Goal: Task Accomplishment & Management: Manage account settings

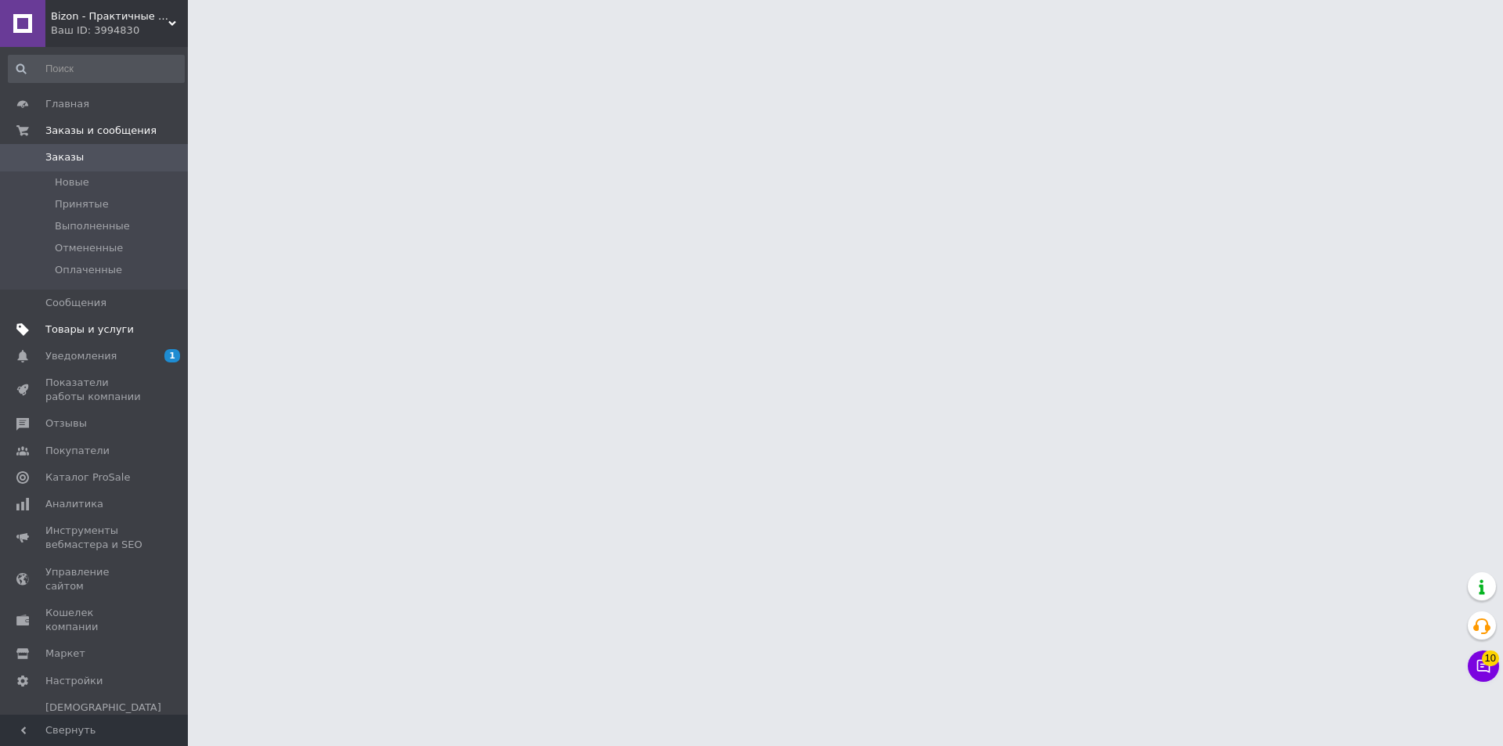
click at [122, 334] on span "Товары и услуги" at bounding box center [94, 330] width 99 height 14
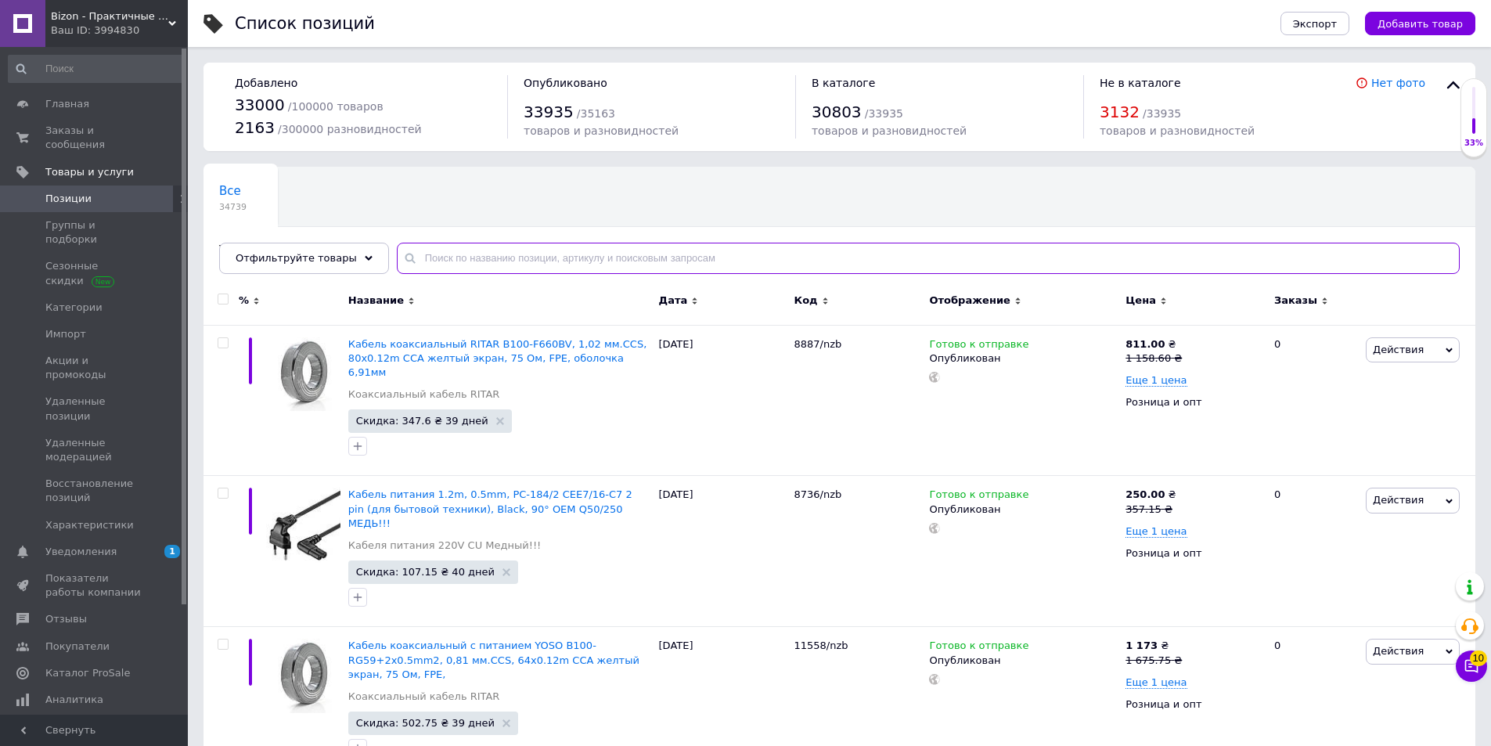
click at [464, 253] on input "text" at bounding box center [928, 258] width 1063 height 31
paste input "000106-40103"
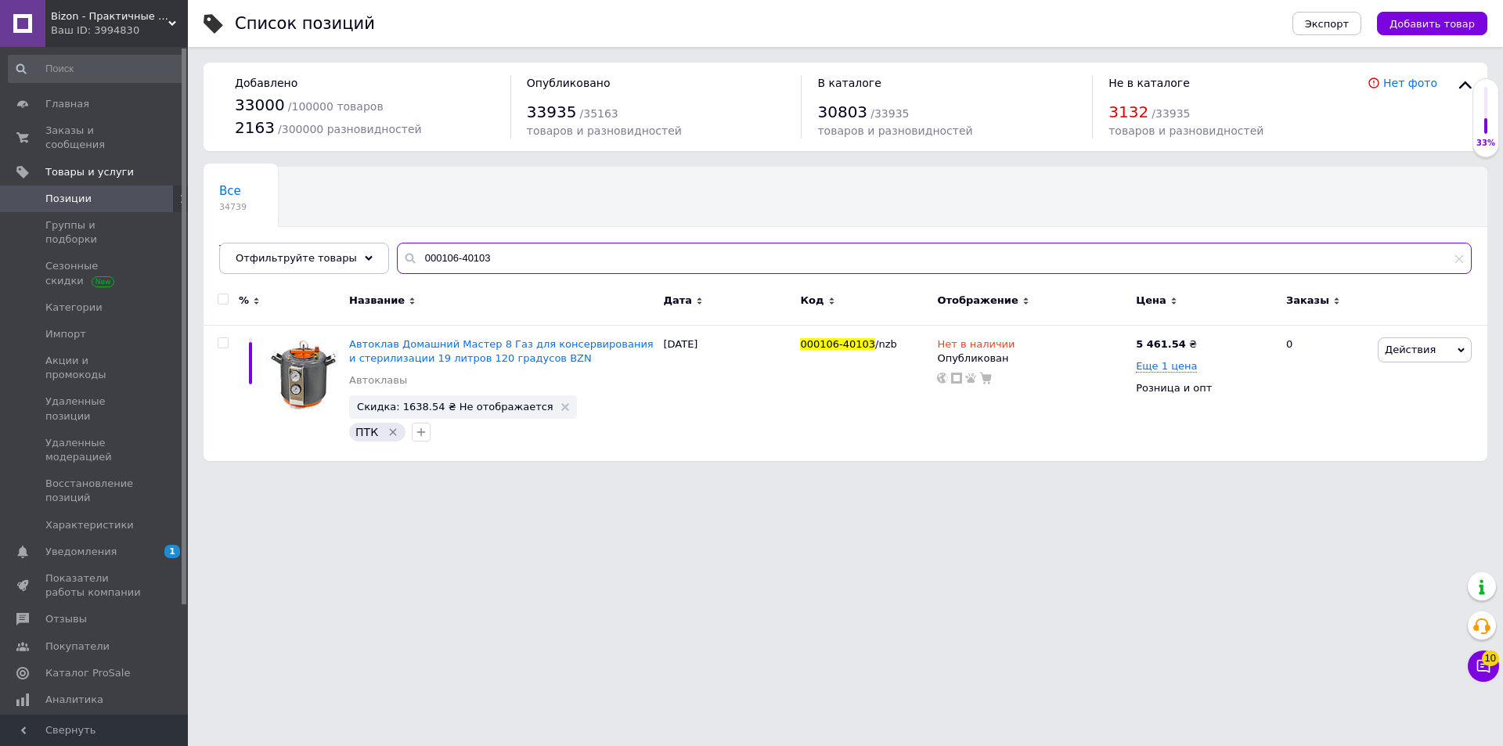
type input "000106-40103"
click at [104, 24] on div "Ваш ID: 3994830" at bounding box center [119, 30] width 137 height 14
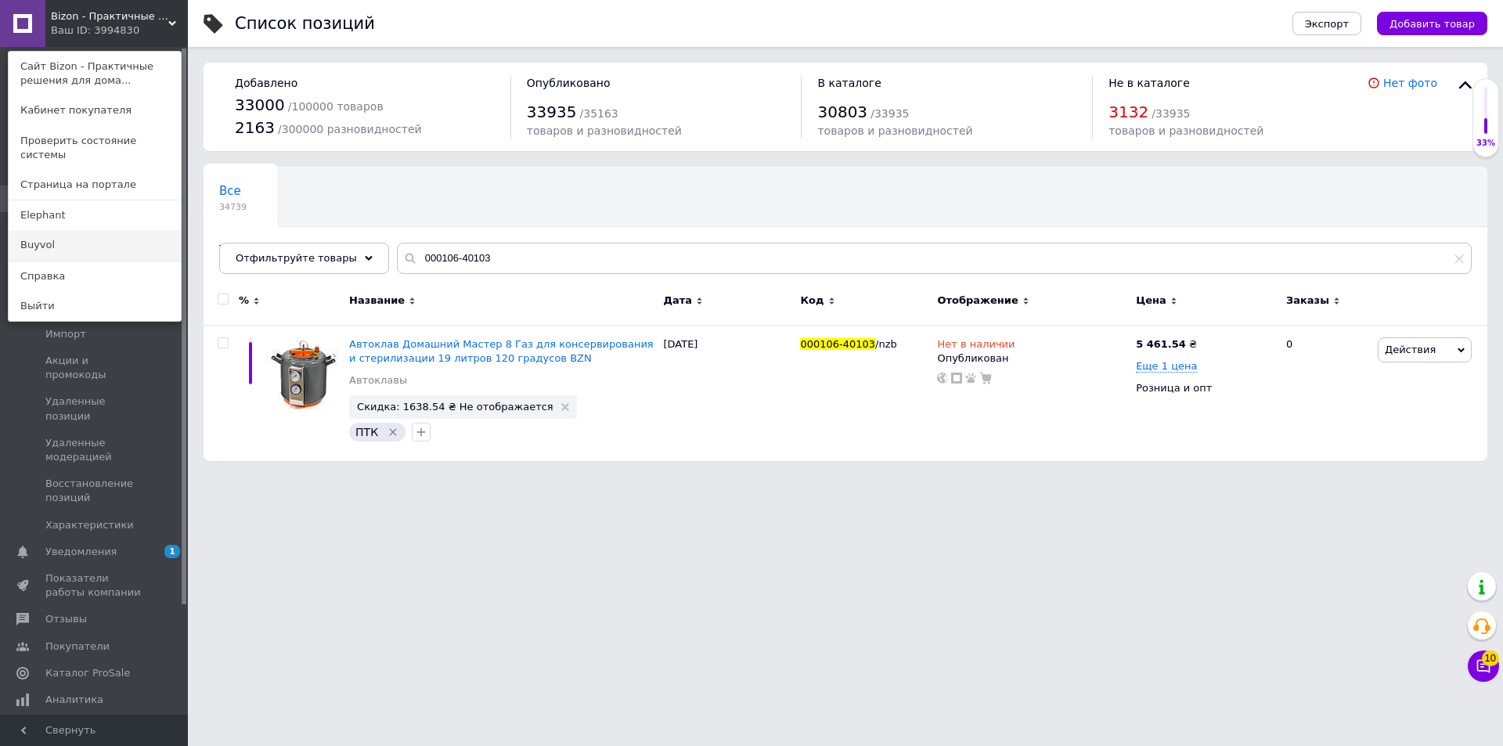
click at [38, 231] on link "Buyvol" at bounding box center [95, 245] width 172 height 30
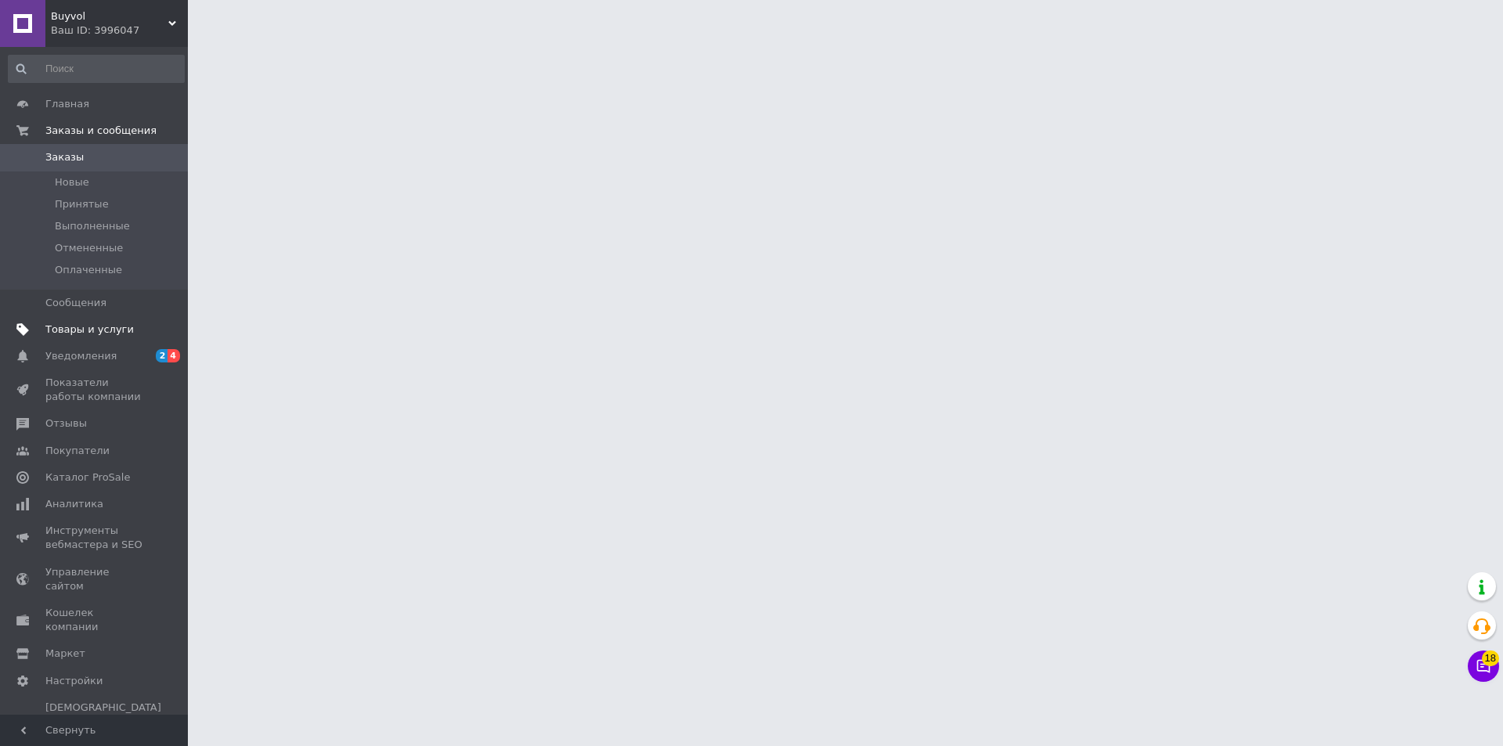
click at [108, 328] on span "Товары и услуги" at bounding box center [89, 330] width 88 height 14
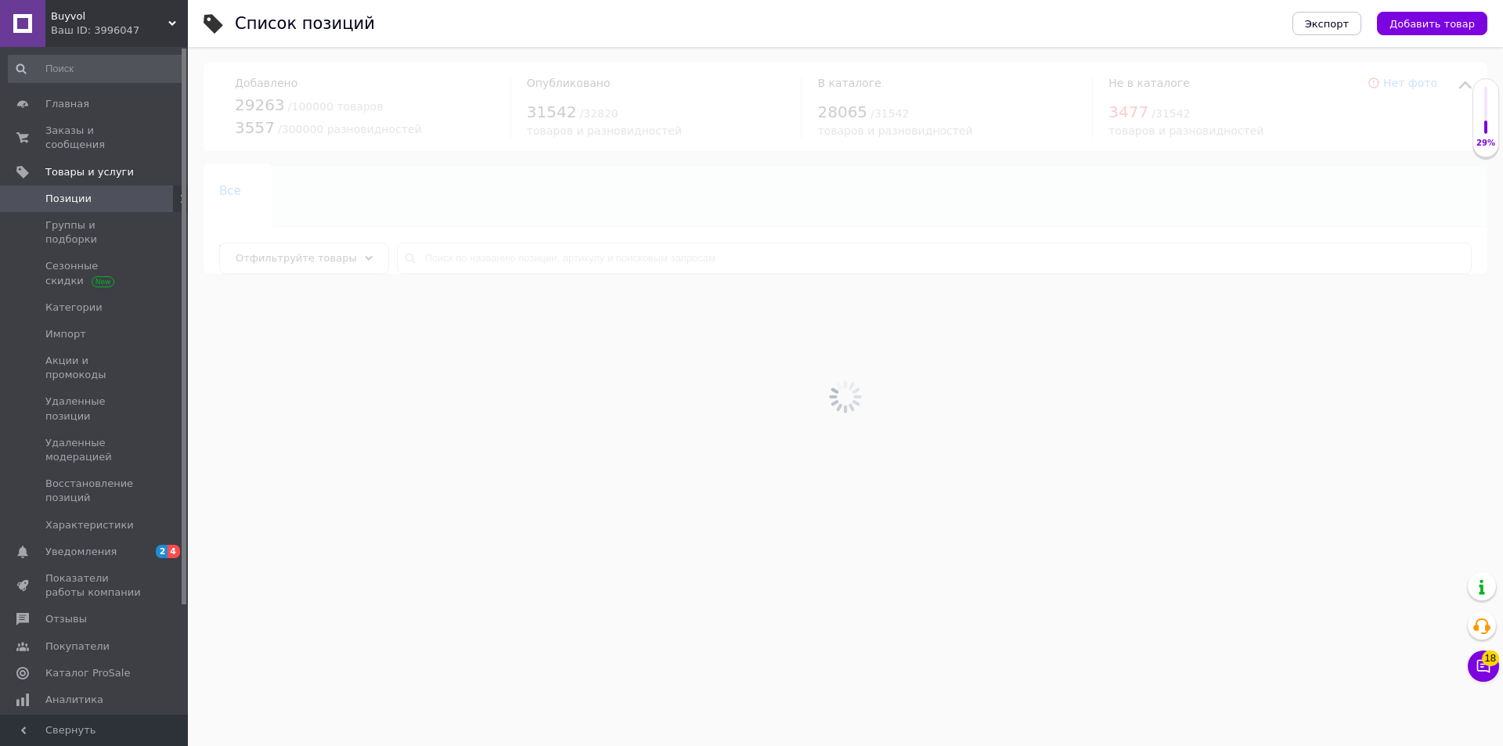
click at [432, 251] on div at bounding box center [845, 396] width 1315 height 699
click at [431, 264] on div at bounding box center [845, 396] width 1315 height 699
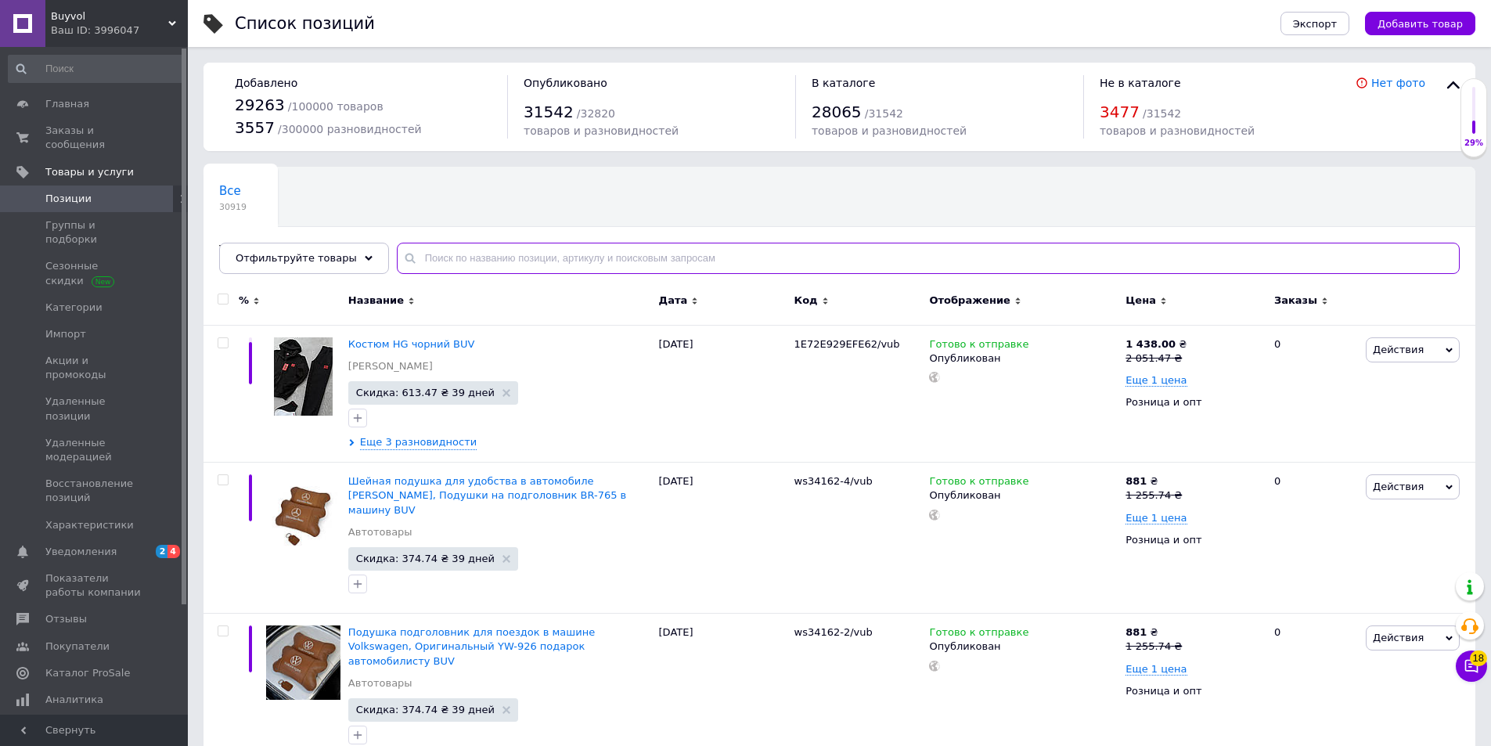
click at [431, 264] on input "text" at bounding box center [928, 258] width 1063 height 31
paste input "000106-40103"
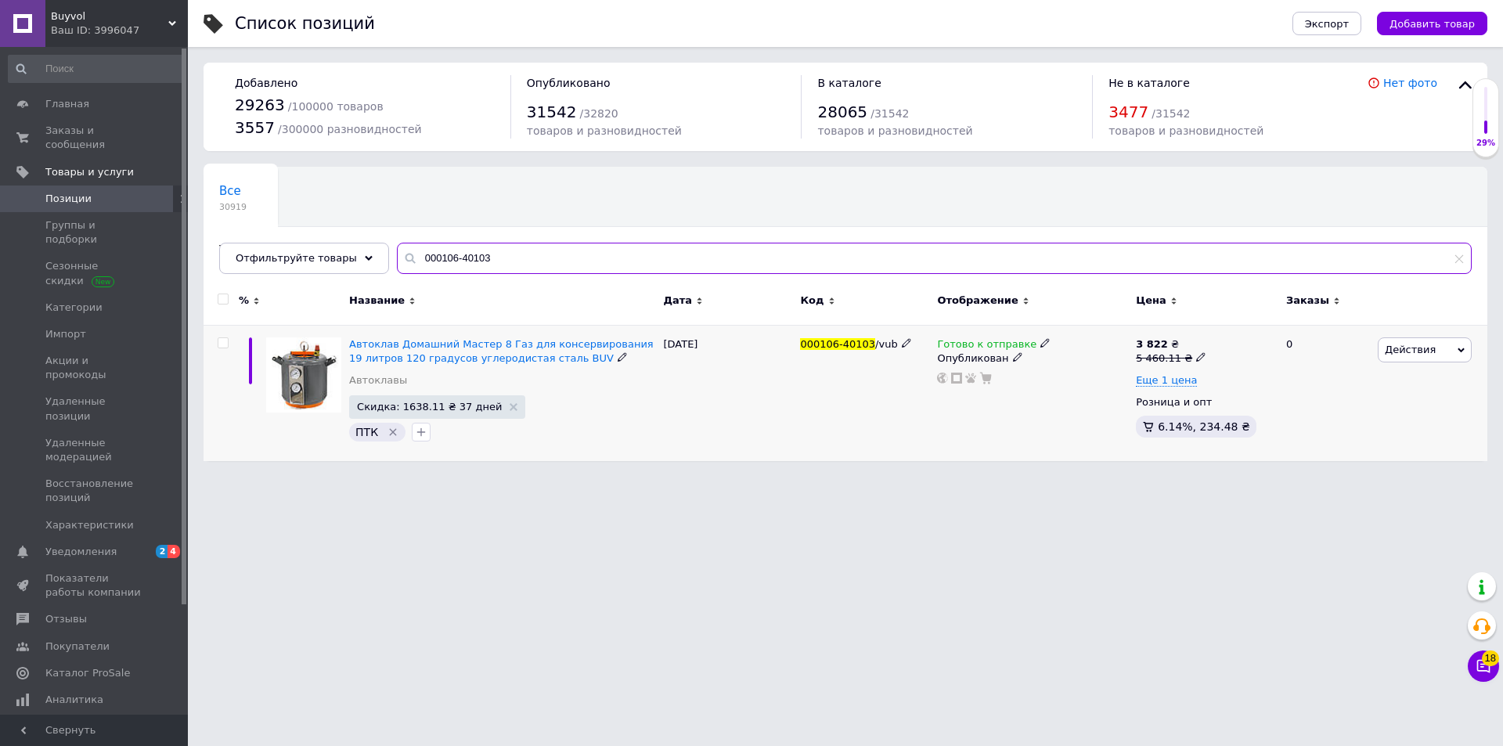
type input "000106-40103"
click at [979, 346] on span "Готово к отправке" at bounding box center [986, 346] width 99 height 16
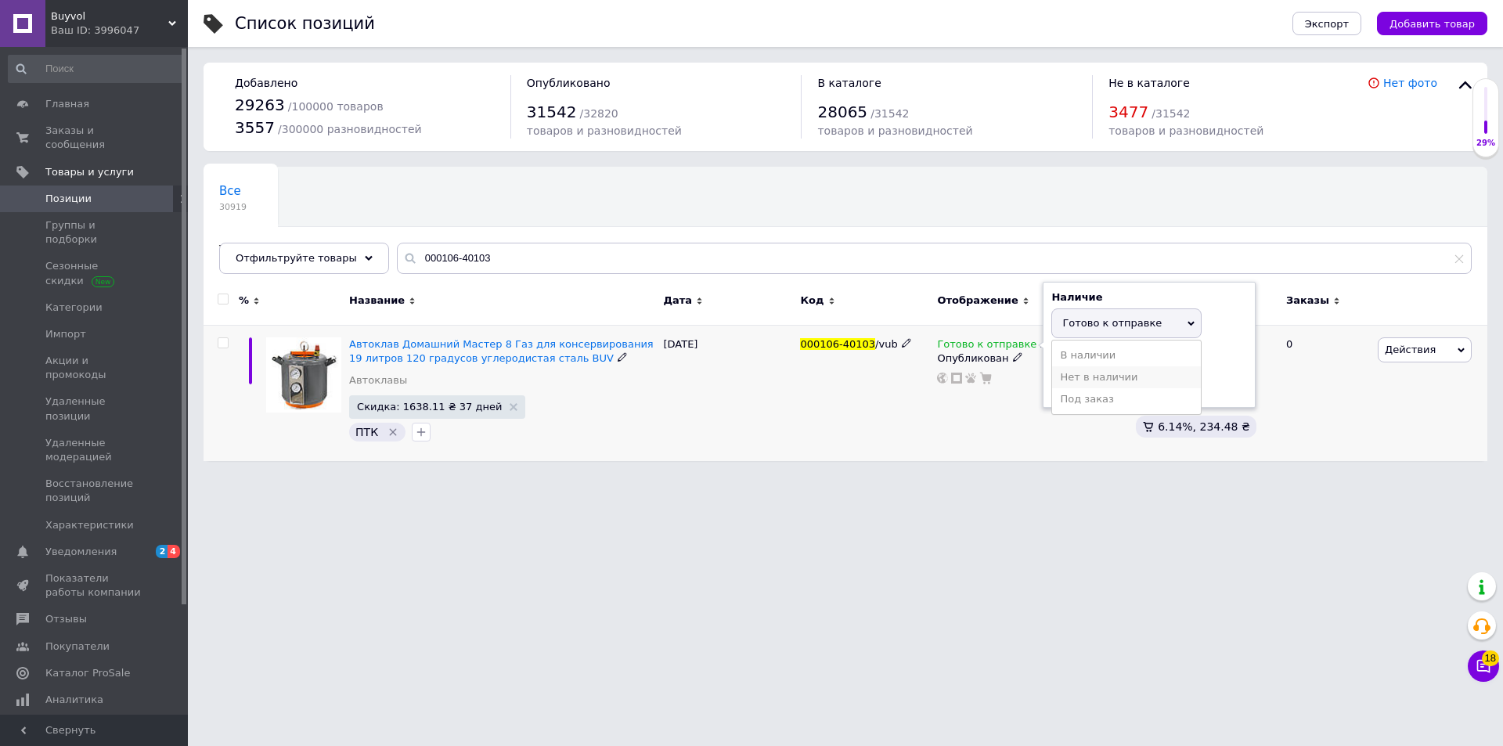
click at [1102, 382] on li "Нет в наличии" at bounding box center [1126, 377] width 149 height 22
click at [821, 395] on div "000106-40103 /vub" at bounding box center [864, 393] width 137 height 136
click at [87, 24] on div "Ваш ID: 3996047" at bounding box center [119, 30] width 137 height 14
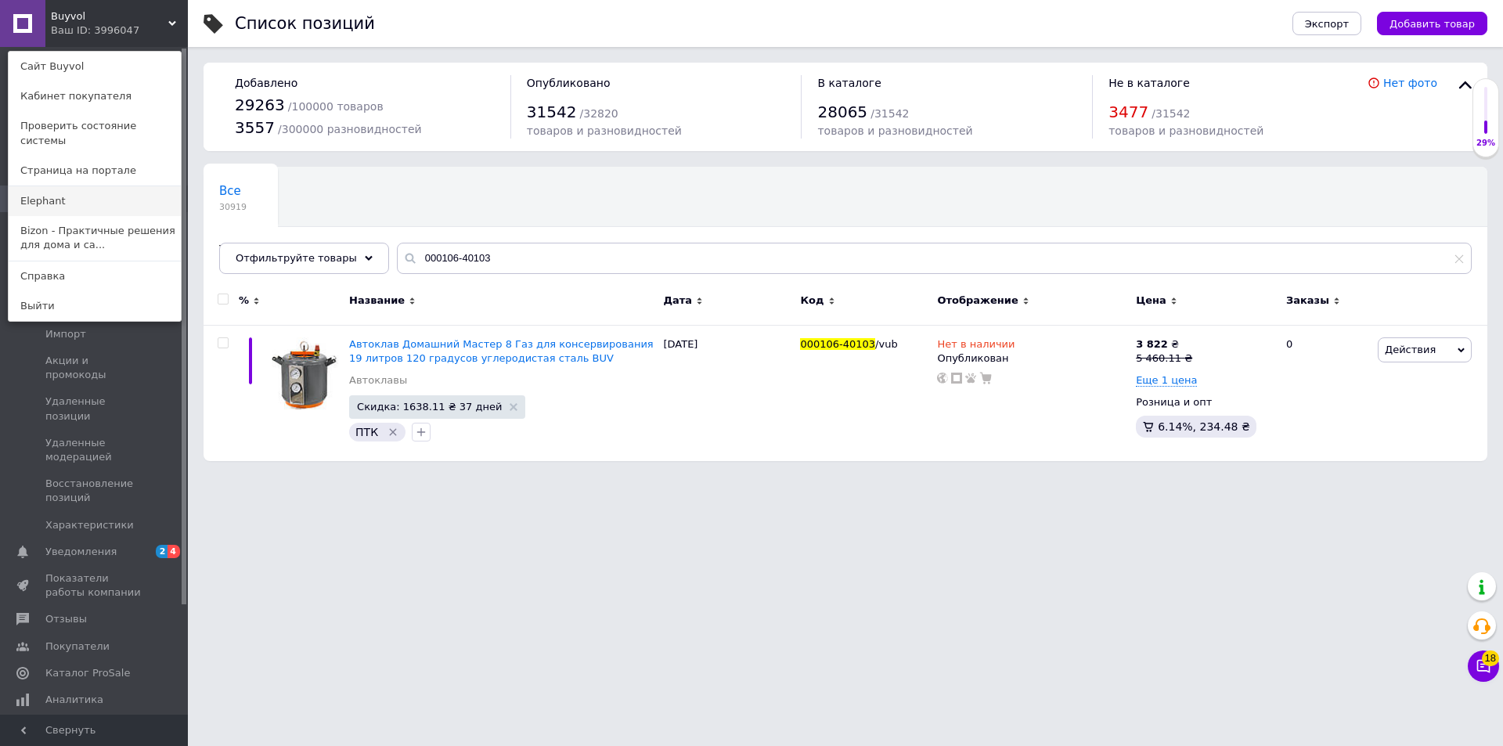
click at [76, 186] on link "Elephant" at bounding box center [95, 201] width 172 height 30
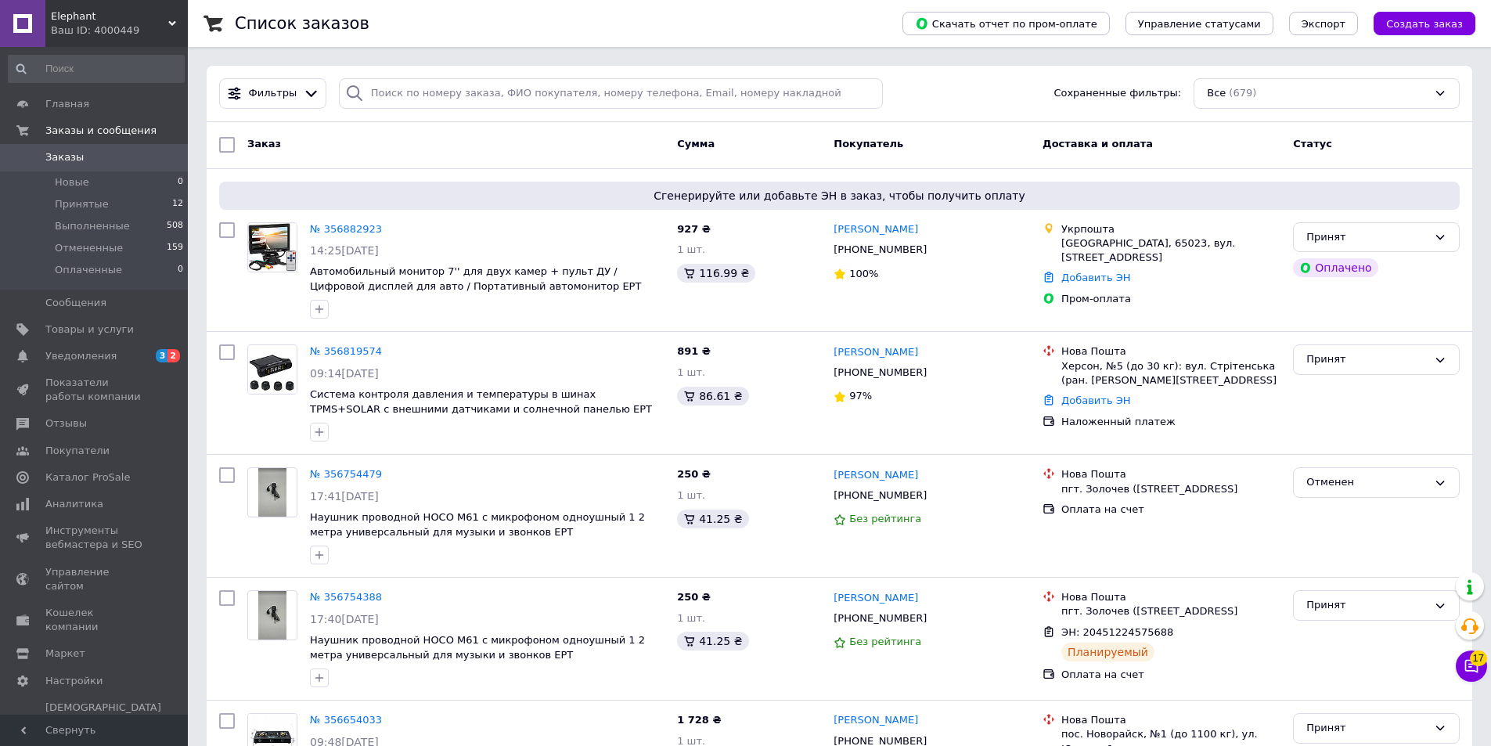
click at [284, 161] on div "Заказ Сумма Покупатель Доставка и оплата Статус" at bounding box center [840, 145] width 1266 height 47
click at [71, 319] on link "Товары и услуги" at bounding box center [96, 329] width 193 height 27
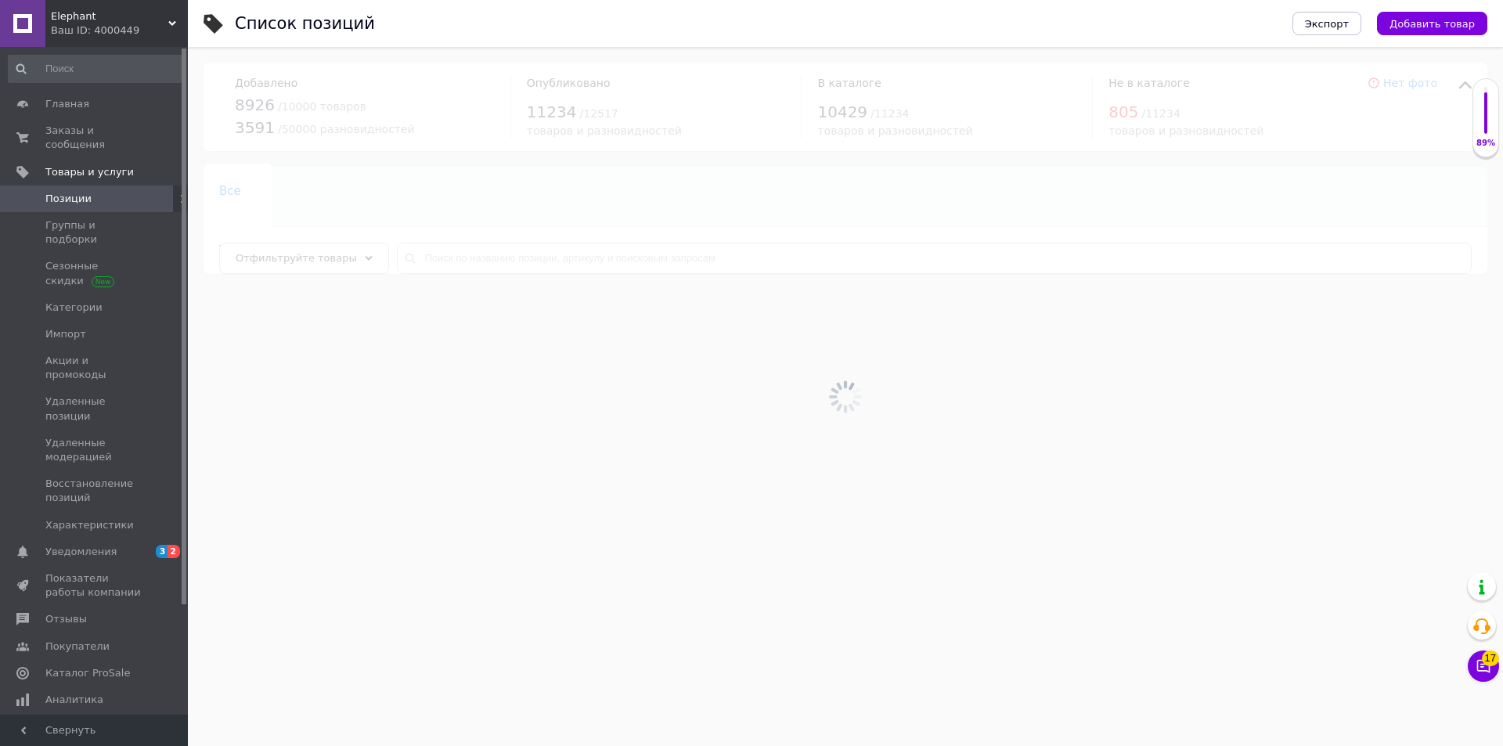
click at [409, 273] on div at bounding box center [845, 396] width 1315 height 699
click at [417, 267] on div at bounding box center [845, 396] width 1315 height 699
click at [427, 264] on div at bounding box center [845, 396] width 1315 height 699
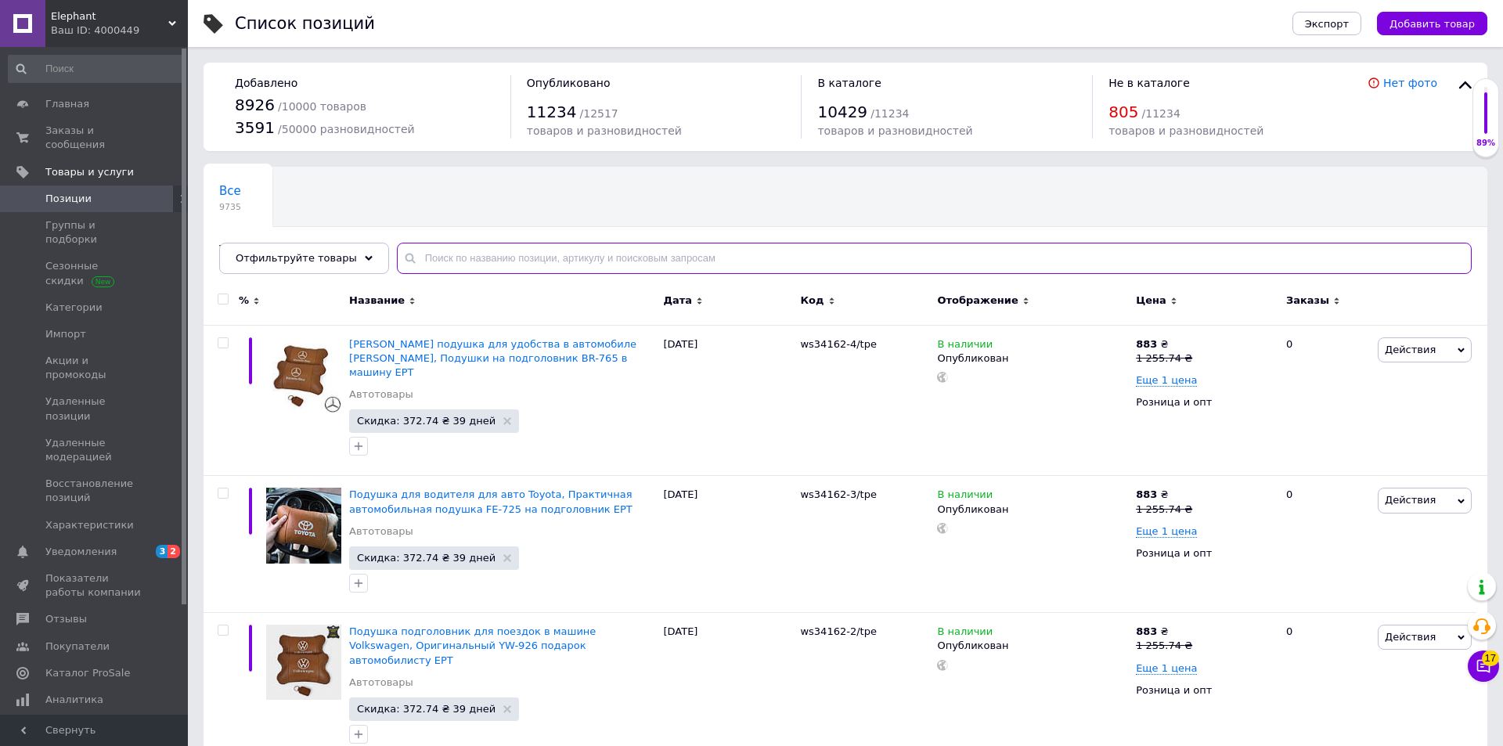
click at [427, 264] on input "text" at bounding box center [934, 258] width 1075 height 31
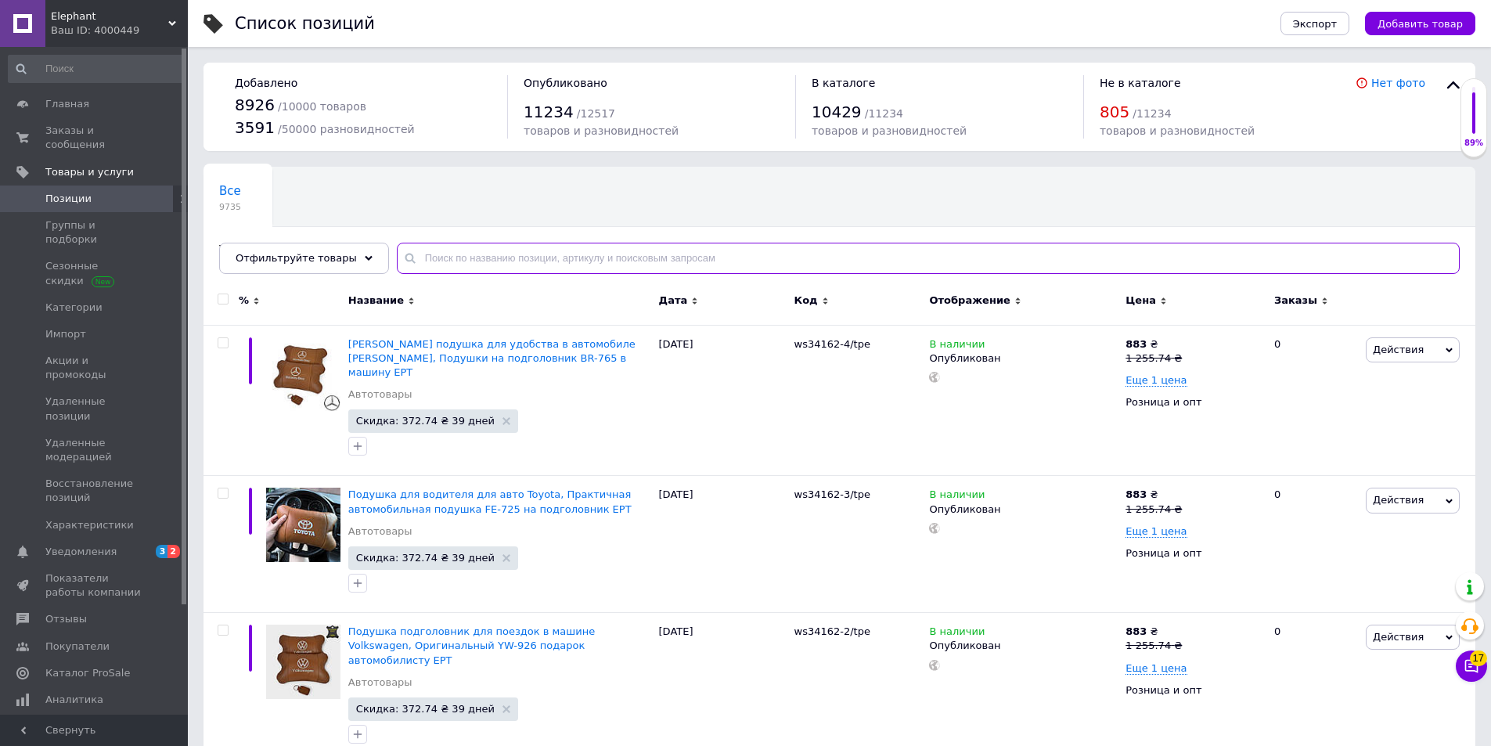
paste input "000106-40103"
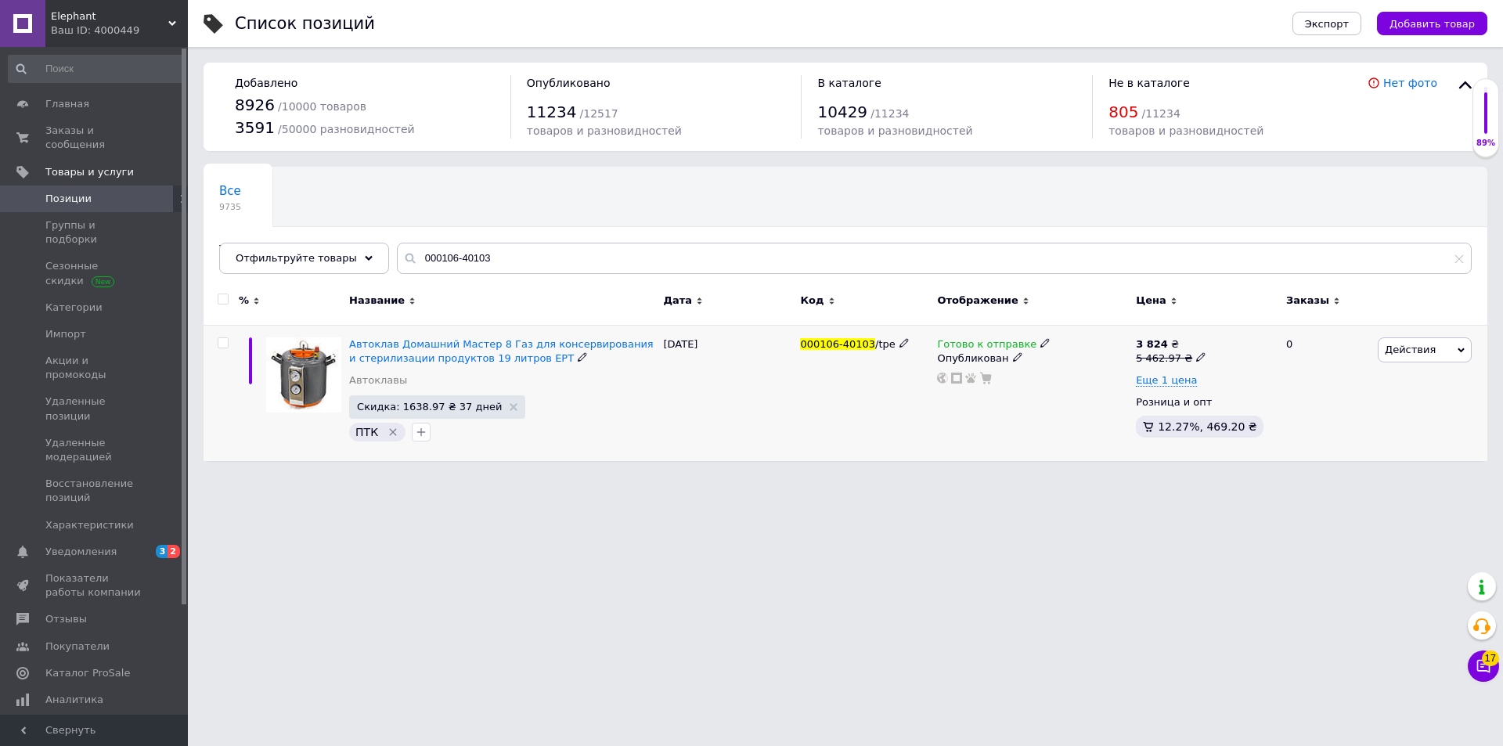
click at [1015, 345] on span "Готово к отправке" at bounding box center [986, 346] width 99 height 16
click at [1103, 372] on li "Нет в наличии" at bounding box center [1126, 377] width 149 height 22
drag, startPoint x: 754, startPoint y: 413, endPoint x: 751, endPoint y: 424, distance: 11.4
click at [752, 415] on div "04.08.2025" at bounding box center [727, 393] width 137 height 136
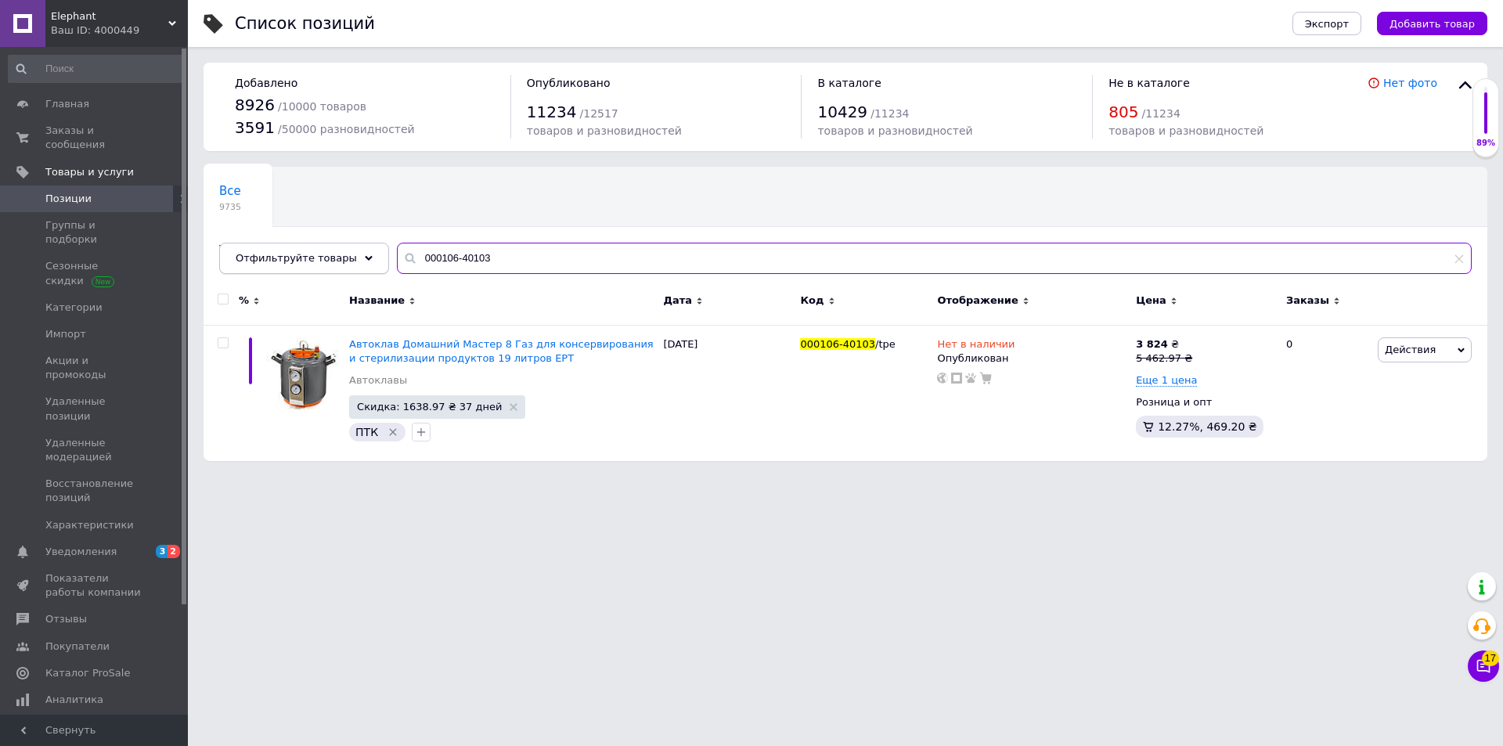
drag, startPoint x: 496, startPoint y: 260, endPoint x: 341, endPoint y: 260, distance: 154.2
click at [341, 260] on div "Отфильтруйте товары 000106-40103" at bounding box center [845, 258] width 1253 height 31
click at [503, 259] on input "000106-40103" at bounding box center [934, 258] width 1075 height 31
drag, startPoint x: 499, startPoint y: 248, endPoint x: 322, endPoint y: 251, distance: 177.0
click at [322, 251] on div "Отфильтруйте товары 000106-40103" at bounding box center [845, 258] width 1253 height 31
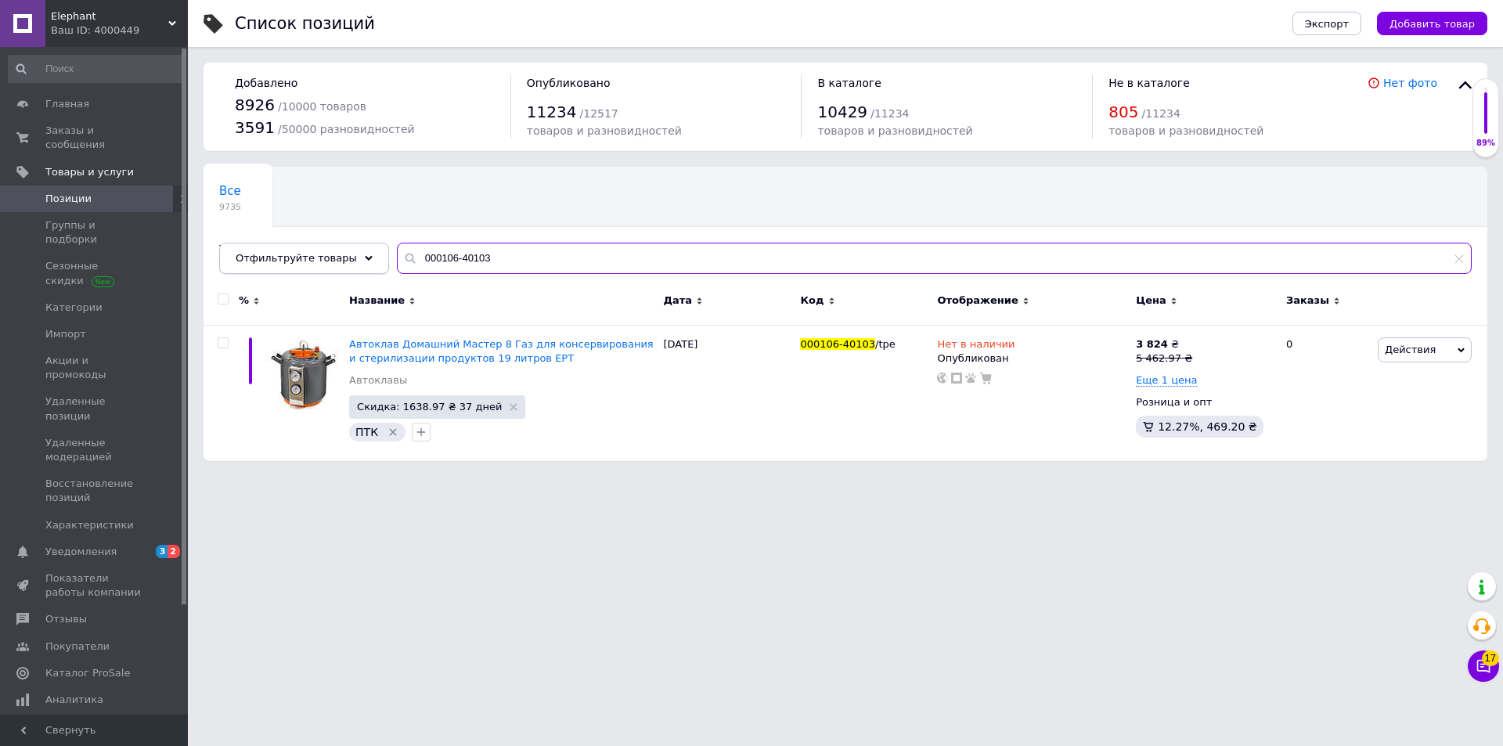
paste input "234571534"
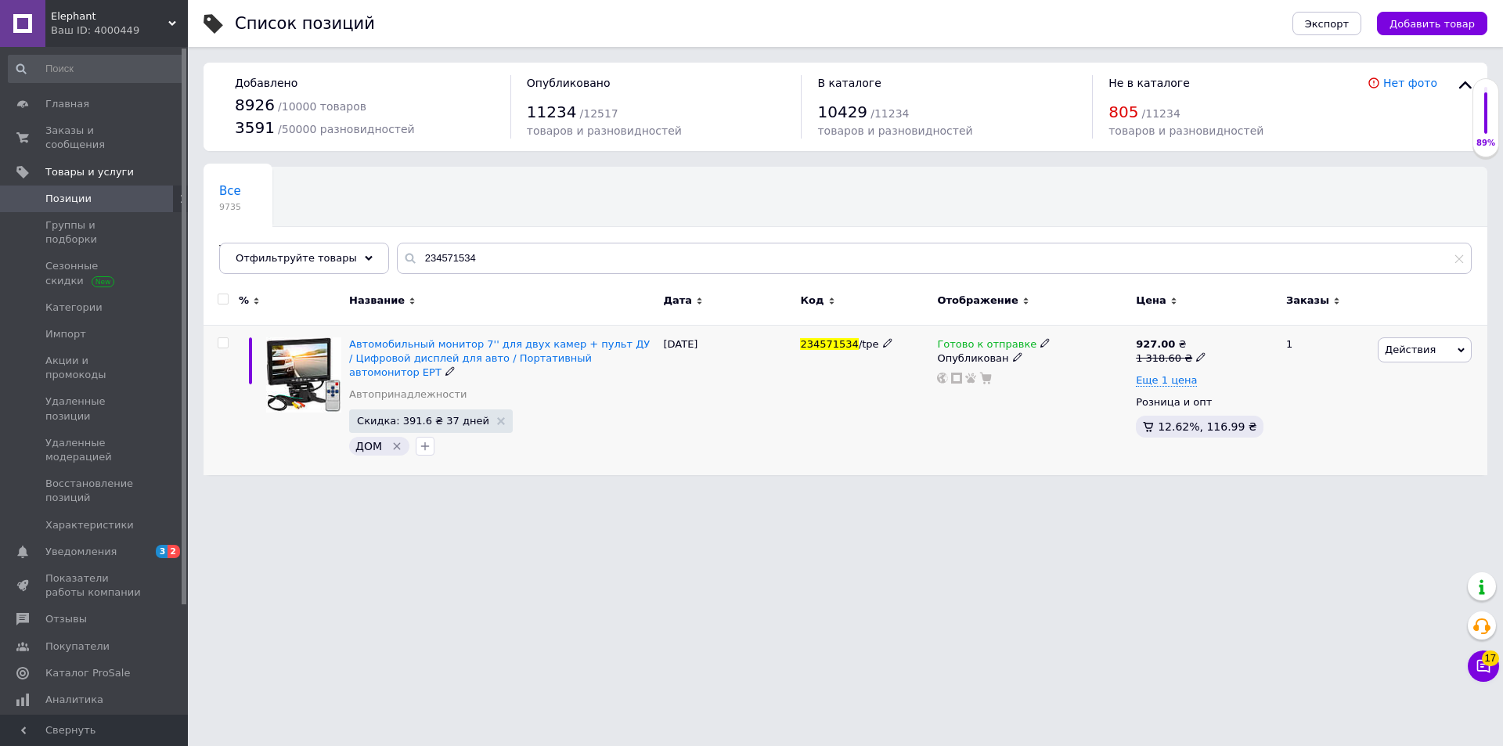
click at [970, 344] on span "Готово к отправке" at bounding box center [986, 346] width 99 height 16
click at [1104, 380] on li "Нет в наличии" at bounding box center [1126, 377] width 149 height 22
click at [673, 491] on html "Elephant Ваш ID: 4000449 Сайт Elephant Кабинет покупателя Проверить состояние с…" at bounding box center [751, 245] width 1503 height 491
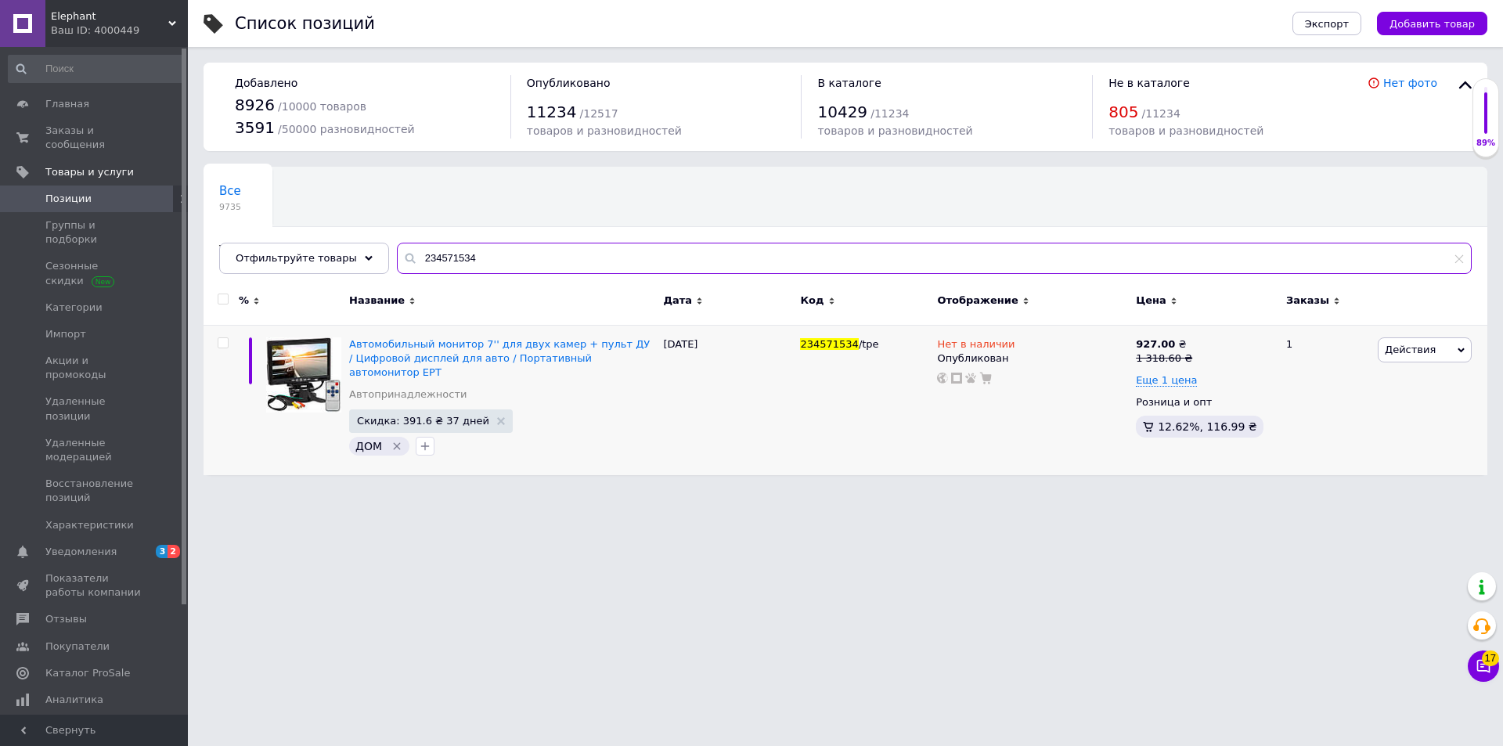
click at [463, 253] on input "234571534" at bounding box center [934, 258] width 1075 height 31
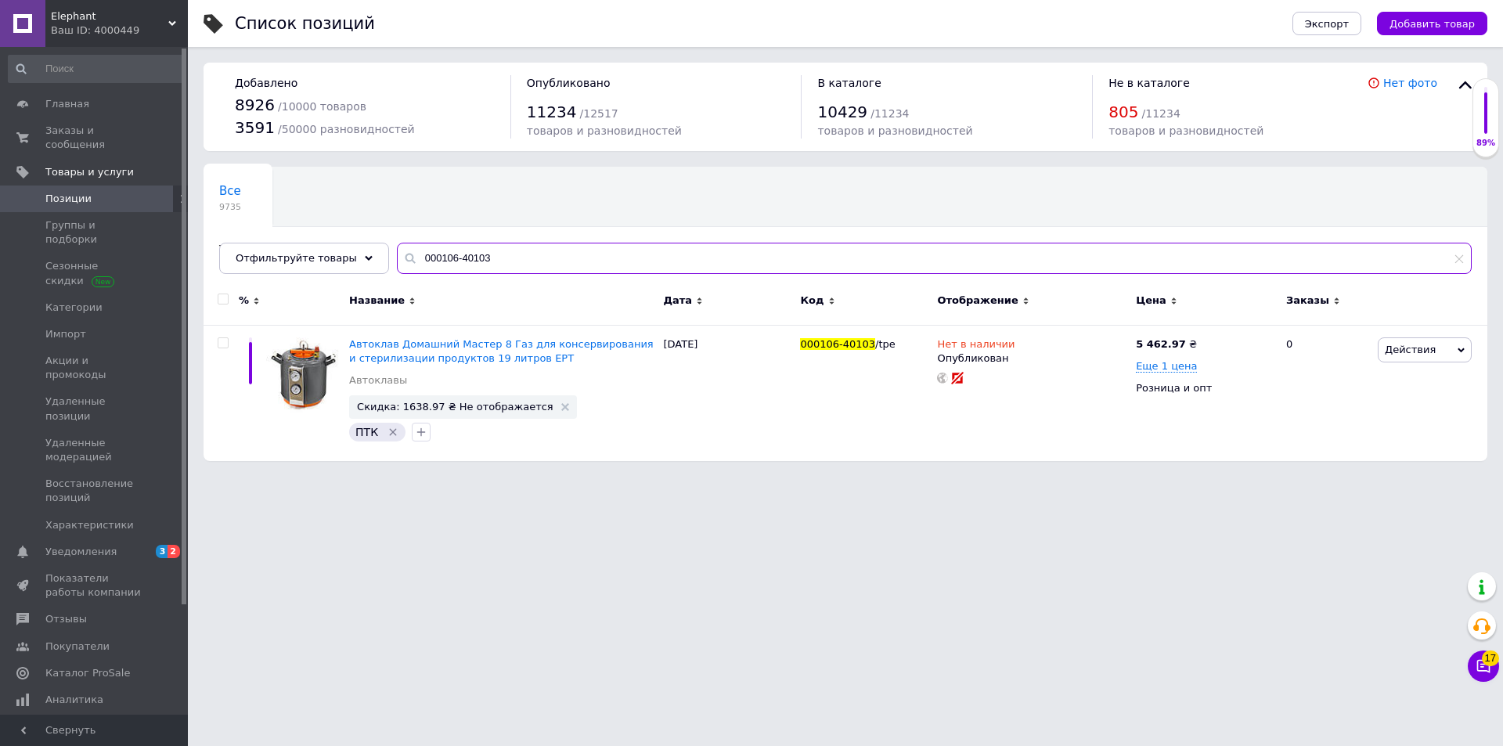
type input "000106-40103"
click at [321, 477] on html "Elephant Ваш ID: 4000449 Сайт Elephant Кабинет покупателя Проверить состояние с…" at bounding box center [751, 238] width 1503 height 477
click at [110, 20] on span "Elephant" at bounding box center [109, 16] width 117 height 14
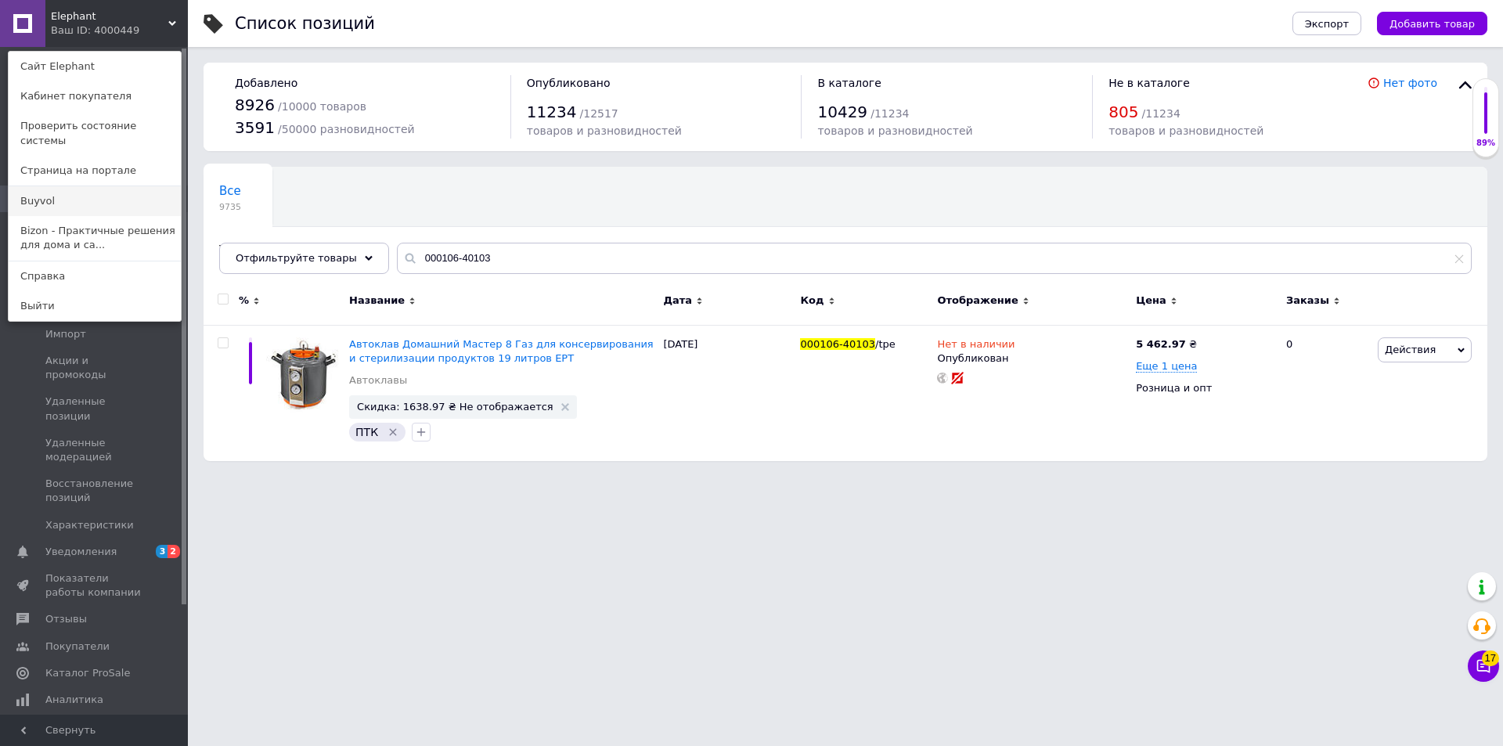
click at [47, 193] on link "Buyvol" at bounding box center [95, 201] width 172 height 30
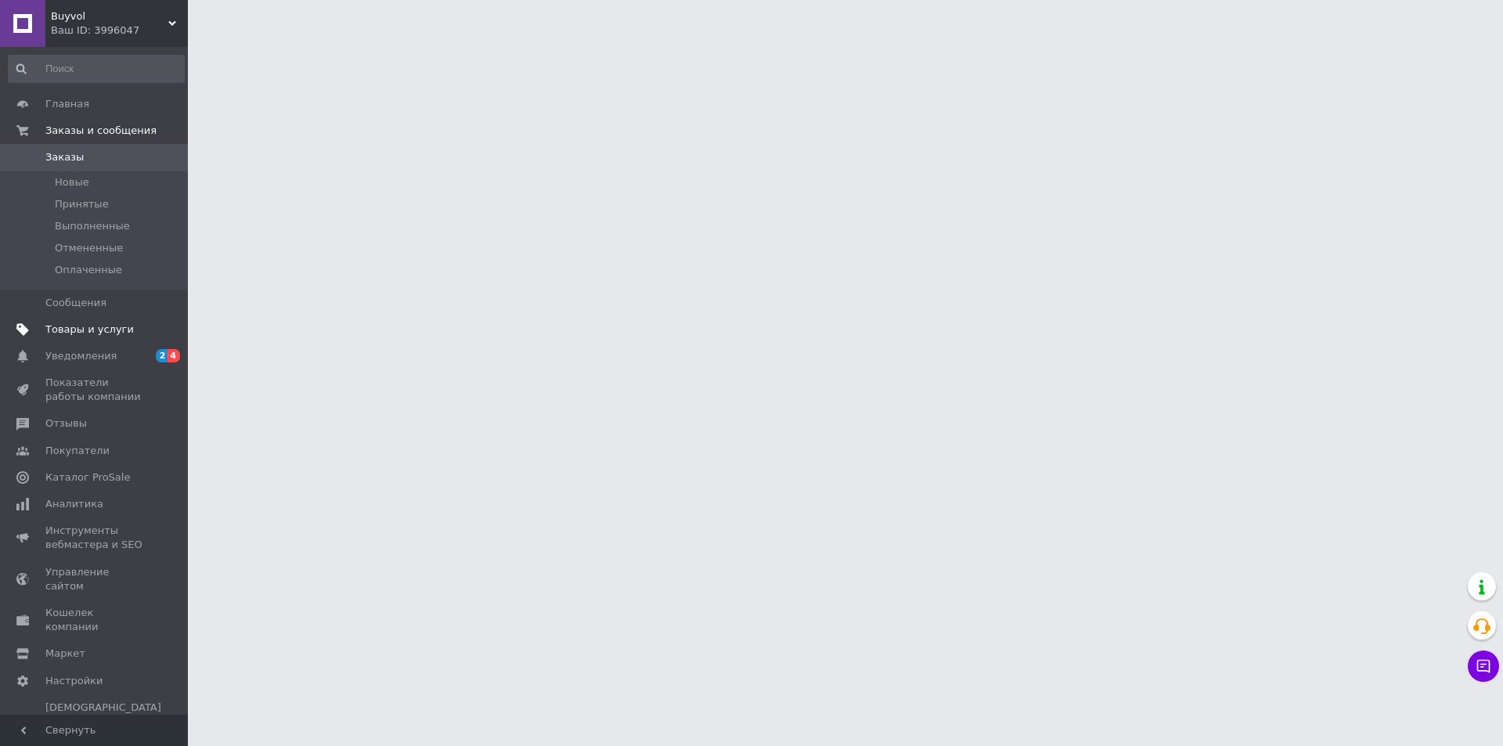
click at [92, 326] on span "Товары и услуги" at bounding box center [89, 330] width 88 height 14
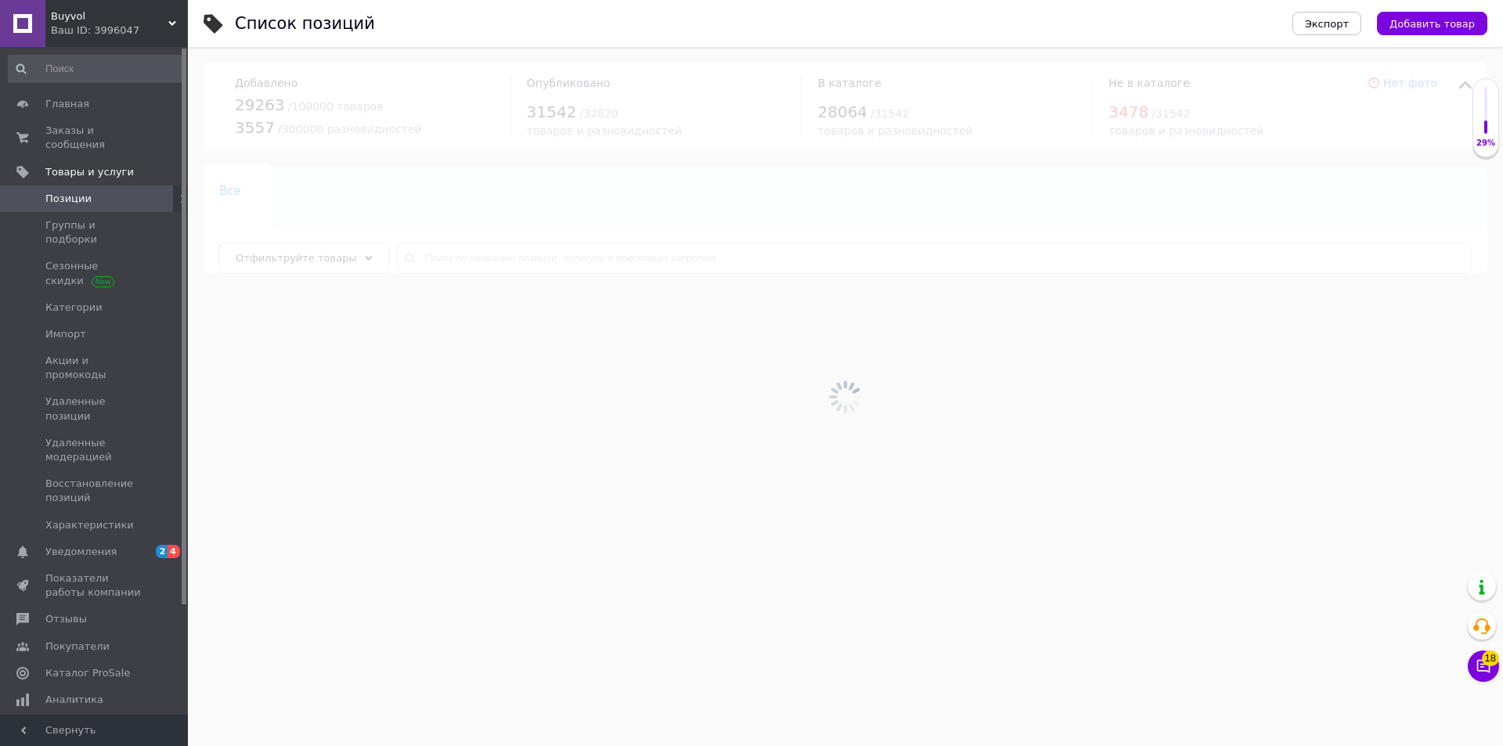
click at [425, 270] on div at bounding box center [845, 396] width 1315 height 699
click at [424, 261] on div at bounding box center [845, 396] width 1315 height 699
click at [424, 261] on input "text" at bounding box center [934, 258] width 1075 height 31
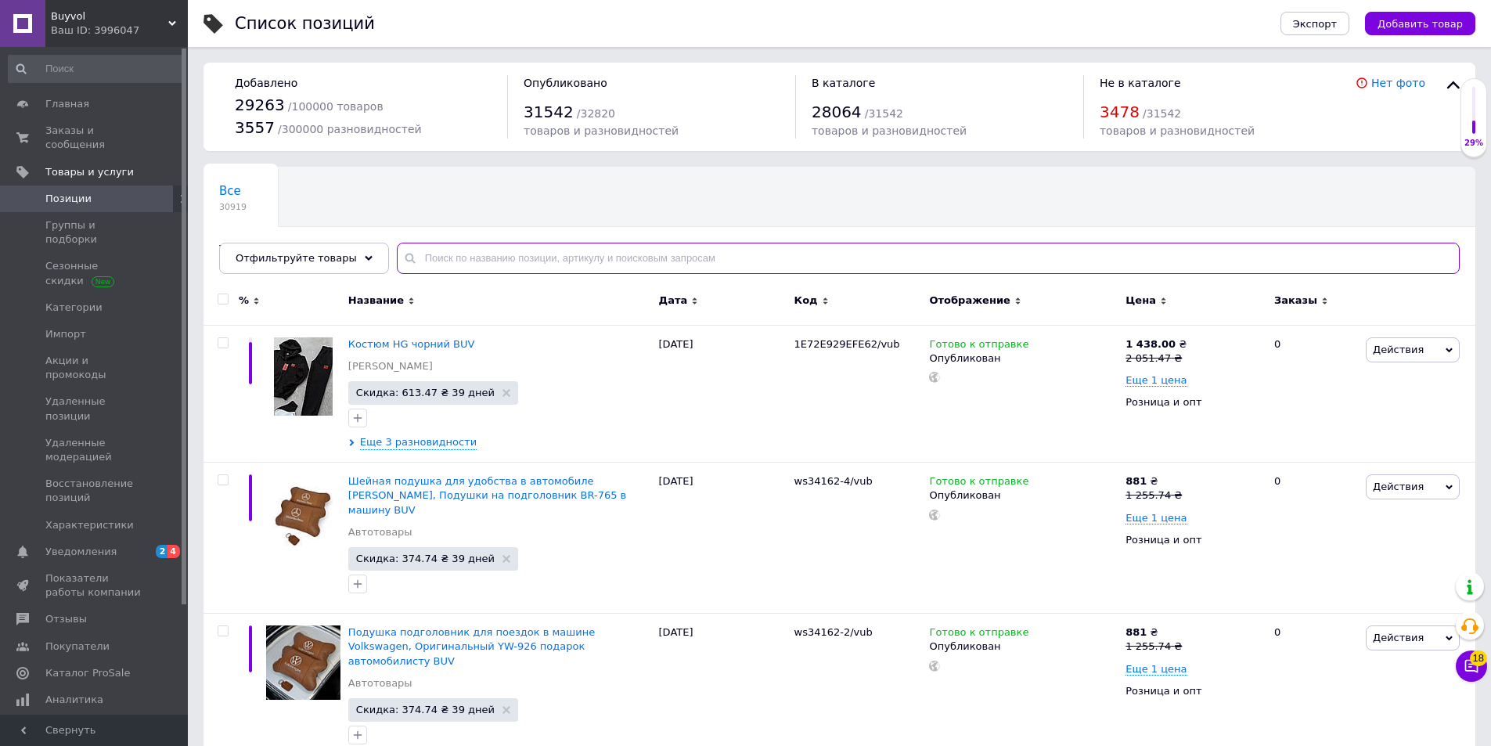
paste input "234571534"
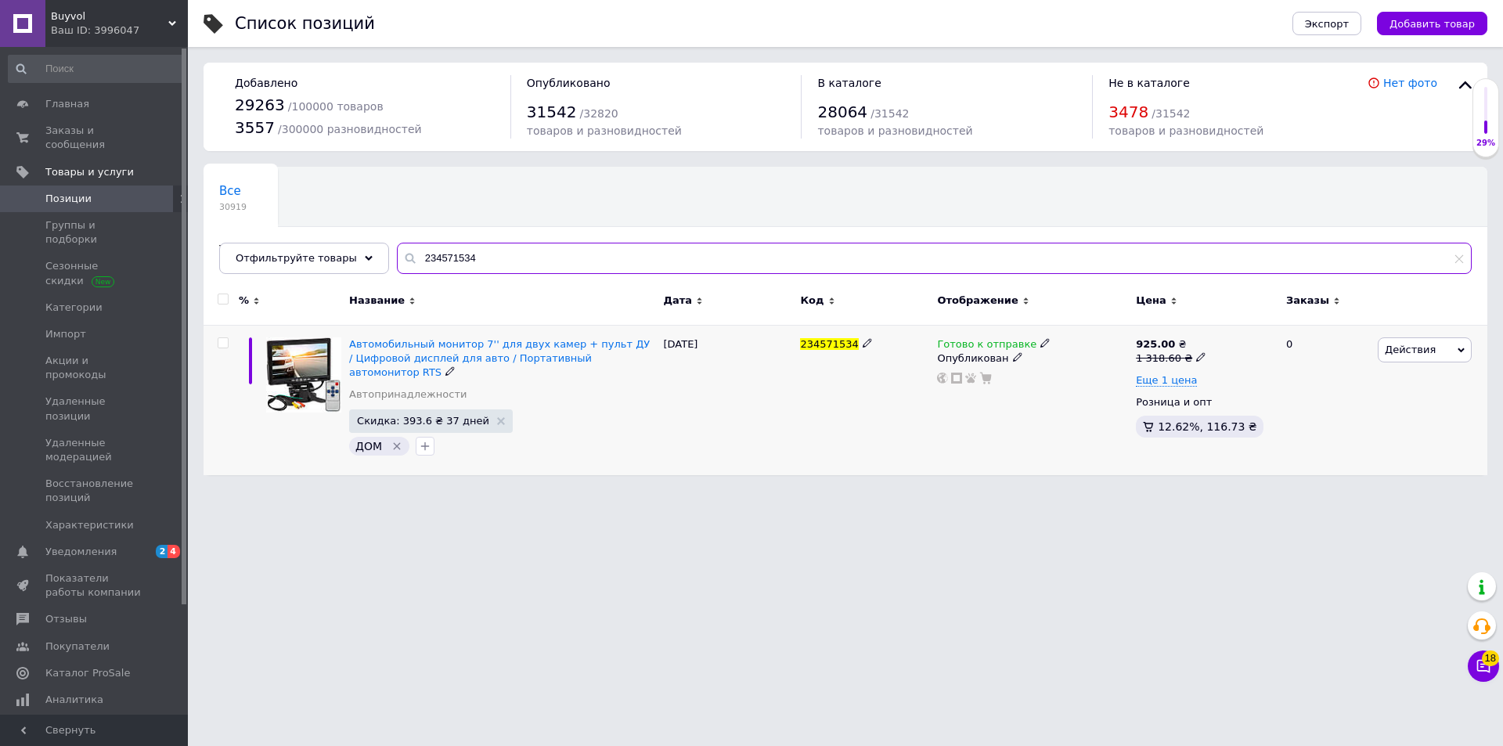
type input "234571534"
click at [982, 343] on span "Готово к отправке" at bounding box center [986, 346] width 99 height 16
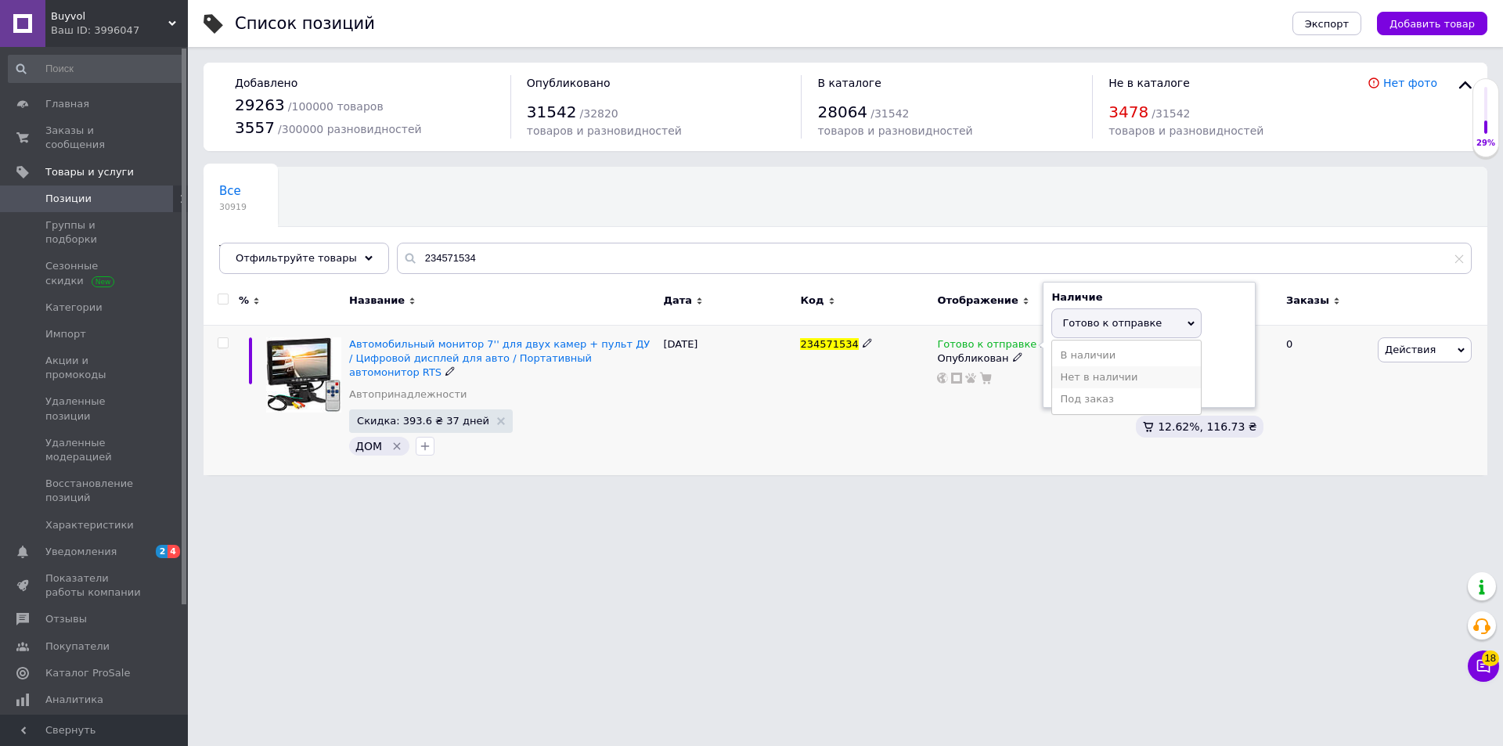
click at [1073, 376] on li "Нет в наличии" at bounding box center [1126, 377] width 149 height 22
click at [846, 489] on html "Buyvol Ваш ID: 3996047 Сайт Buyvol Кабинет покупателя Проверить состояние систе…" at bounding box center [751, 245] width 1503 height 491
click at [56, 18] on span "Buyvol" at bounding box center [109, 16] width 117 height 14
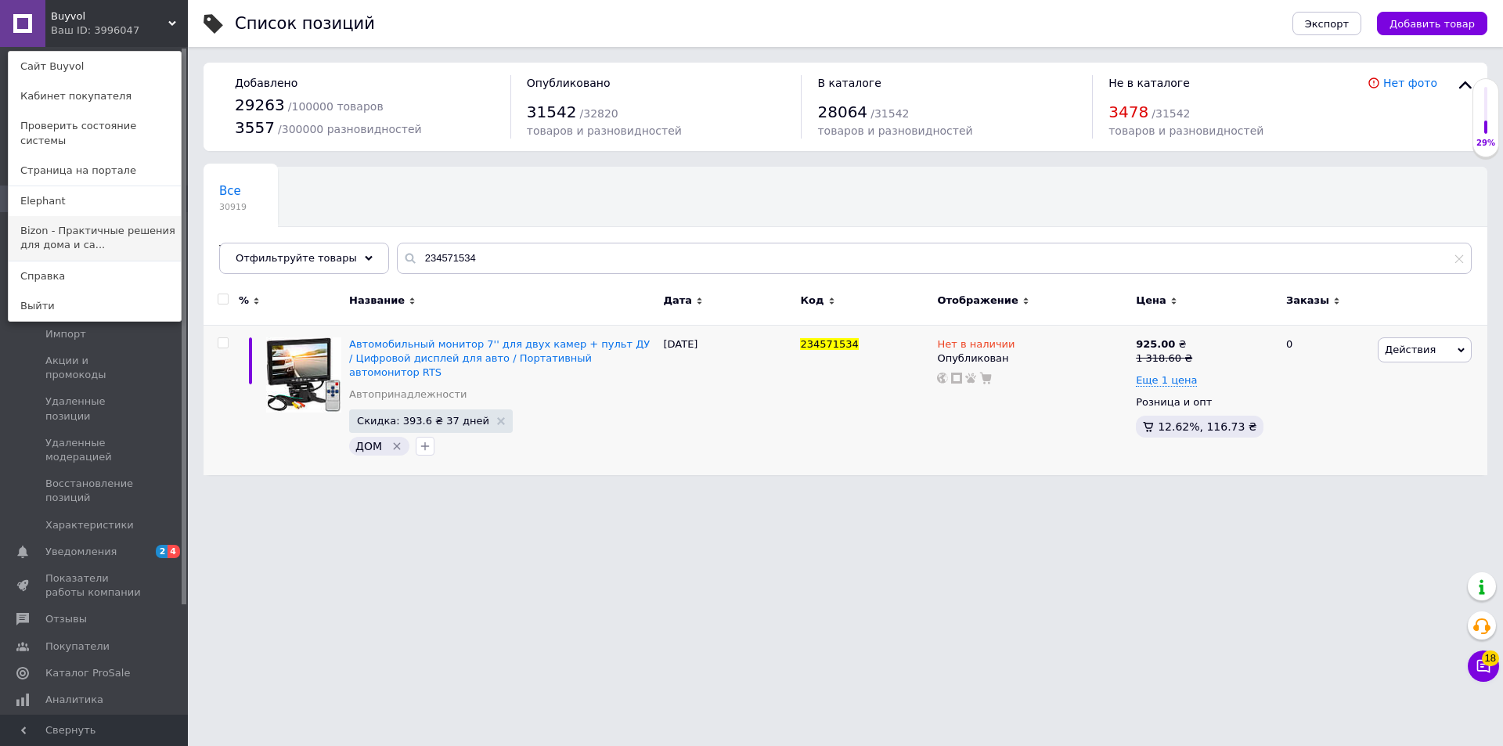
click at [58, 218] on link "Bizon - Практичные решения для дома и са..." at bounding box center [95, 238] width 172 height 44
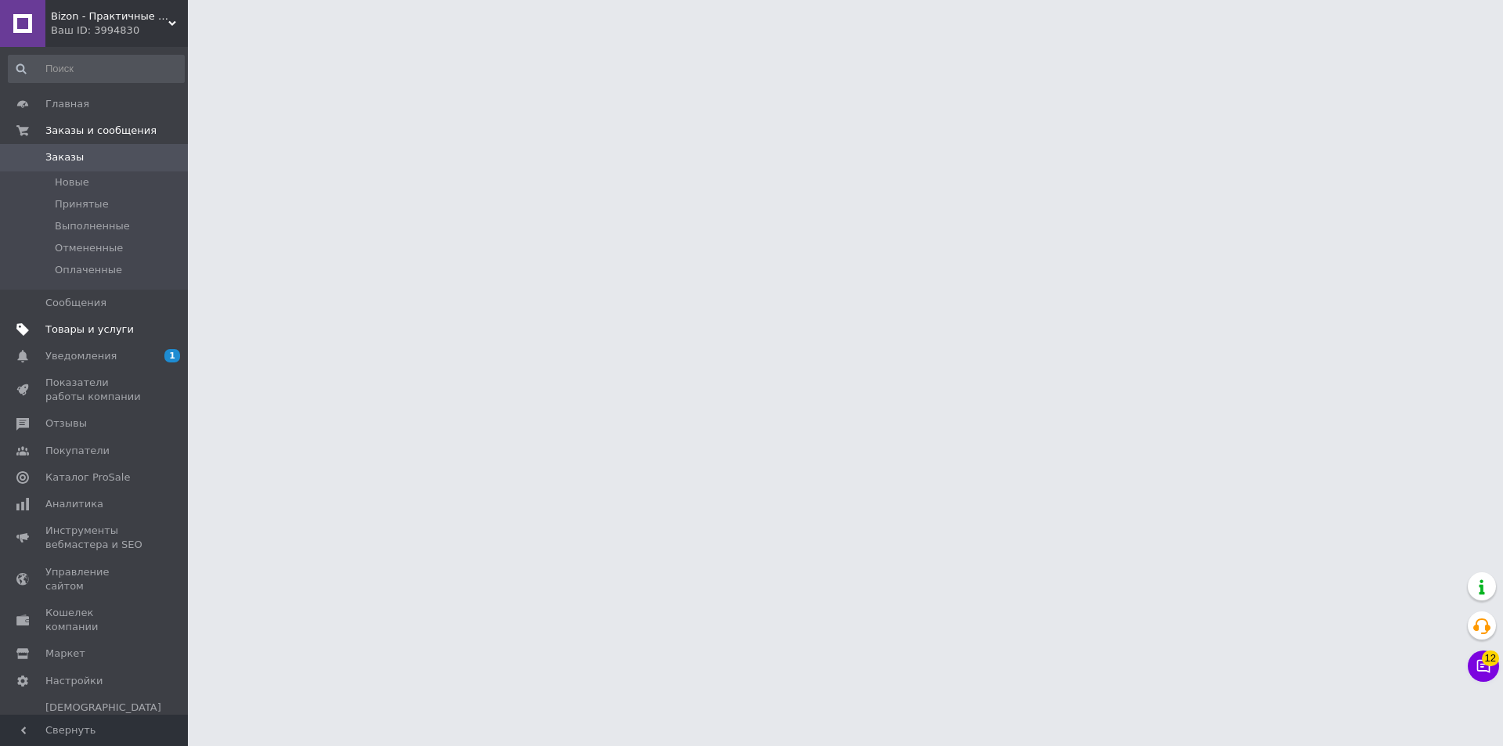
click at [92, 336] on span "Товары и услуги" at bounding box center [89, 330] width 88 height 14
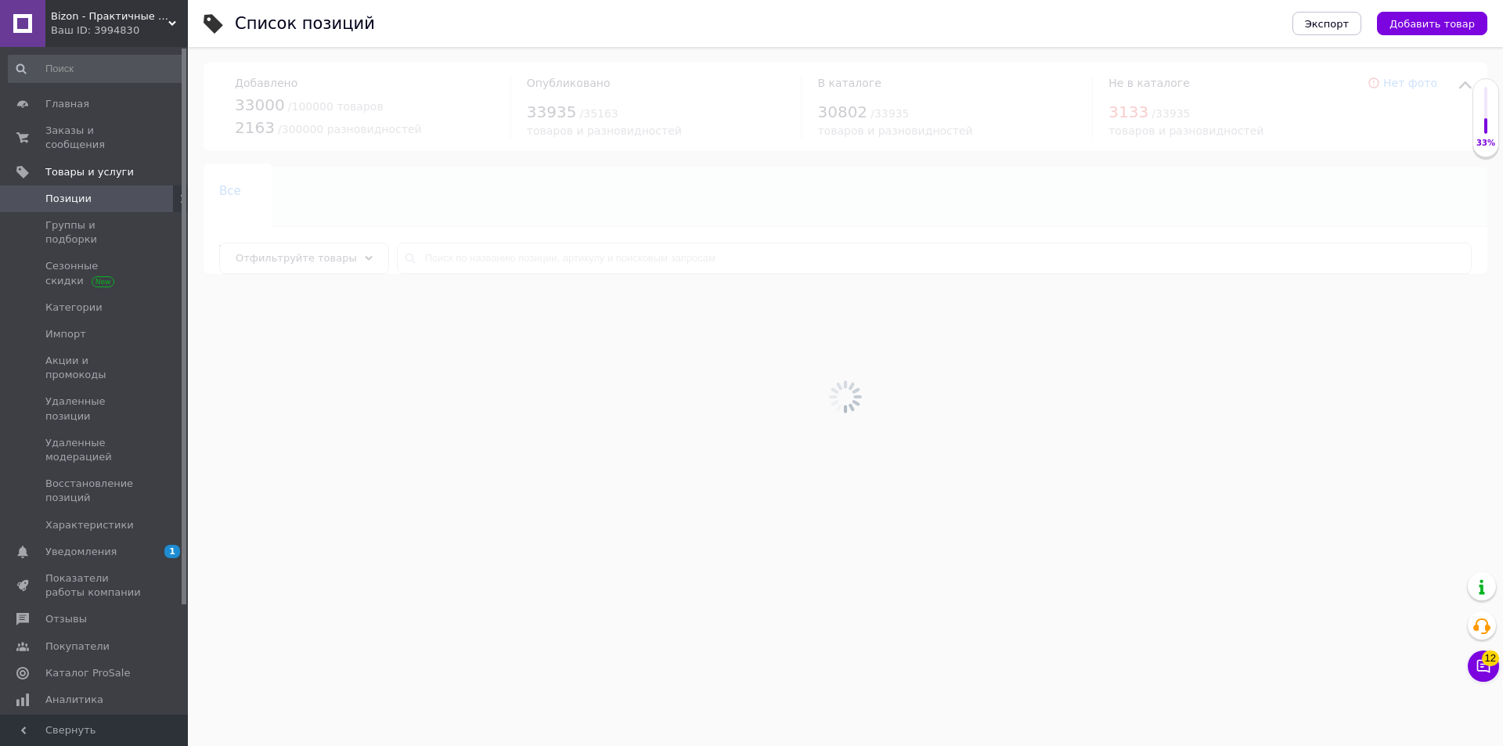
click at [492, 258] on div at bounding box center [845, 396] width 1315 height 699
click at [455, 263] on div at bounding box center [845, 396] width 1315 height 699
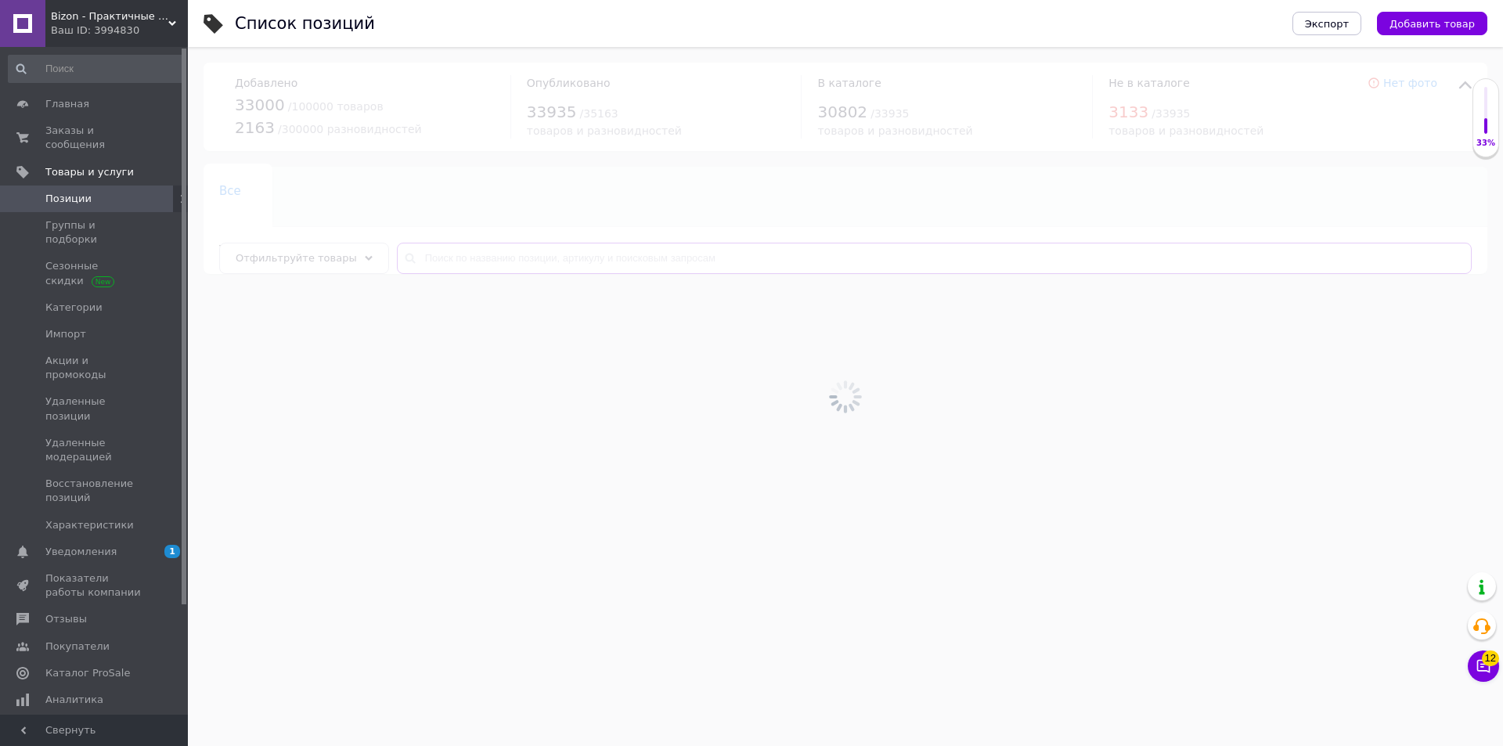
click at [445, 261] on input "text" at bounding box center [934, 258] width 1075 height 31
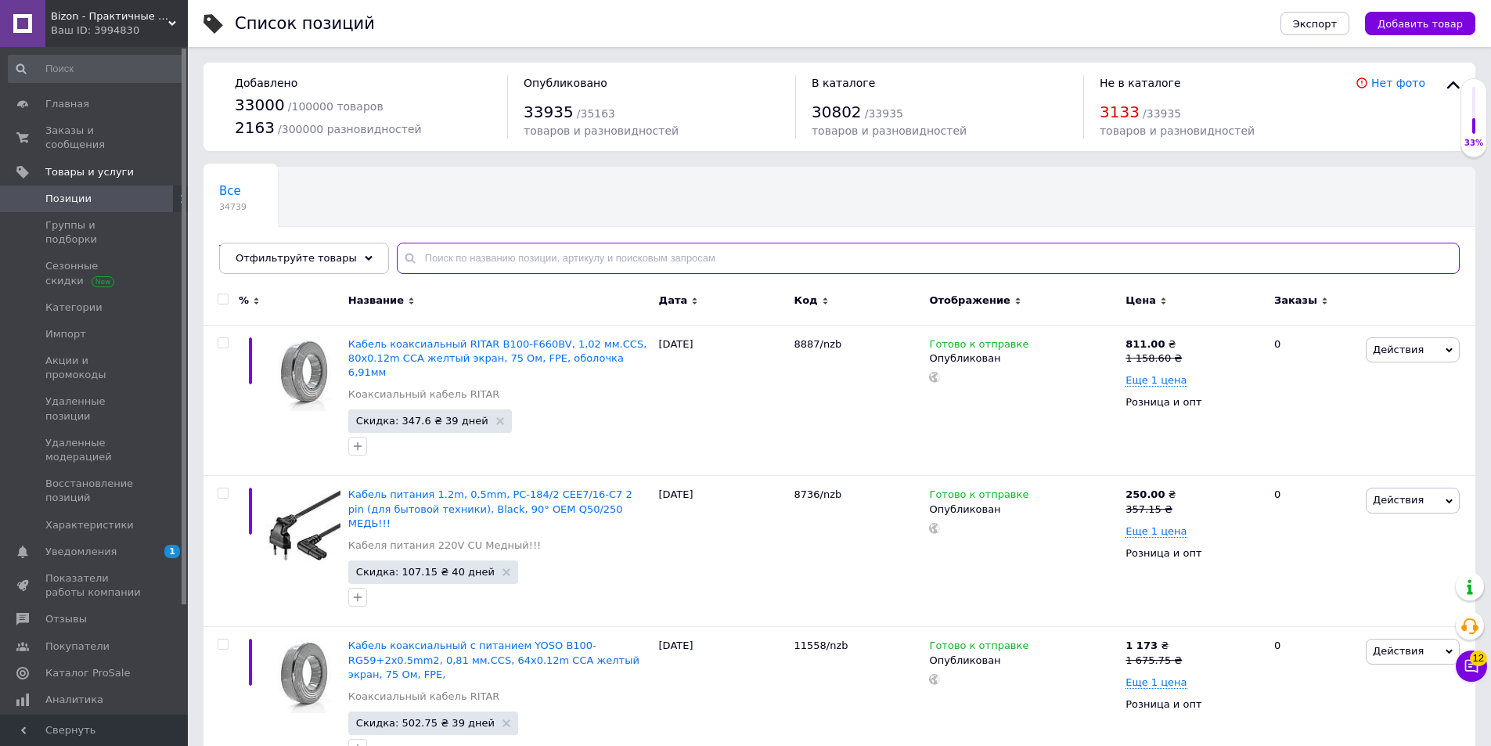
click at [445, 261] on input "text" at bounding box center [928, 258] width 1063 height 31
paste input "234571534"
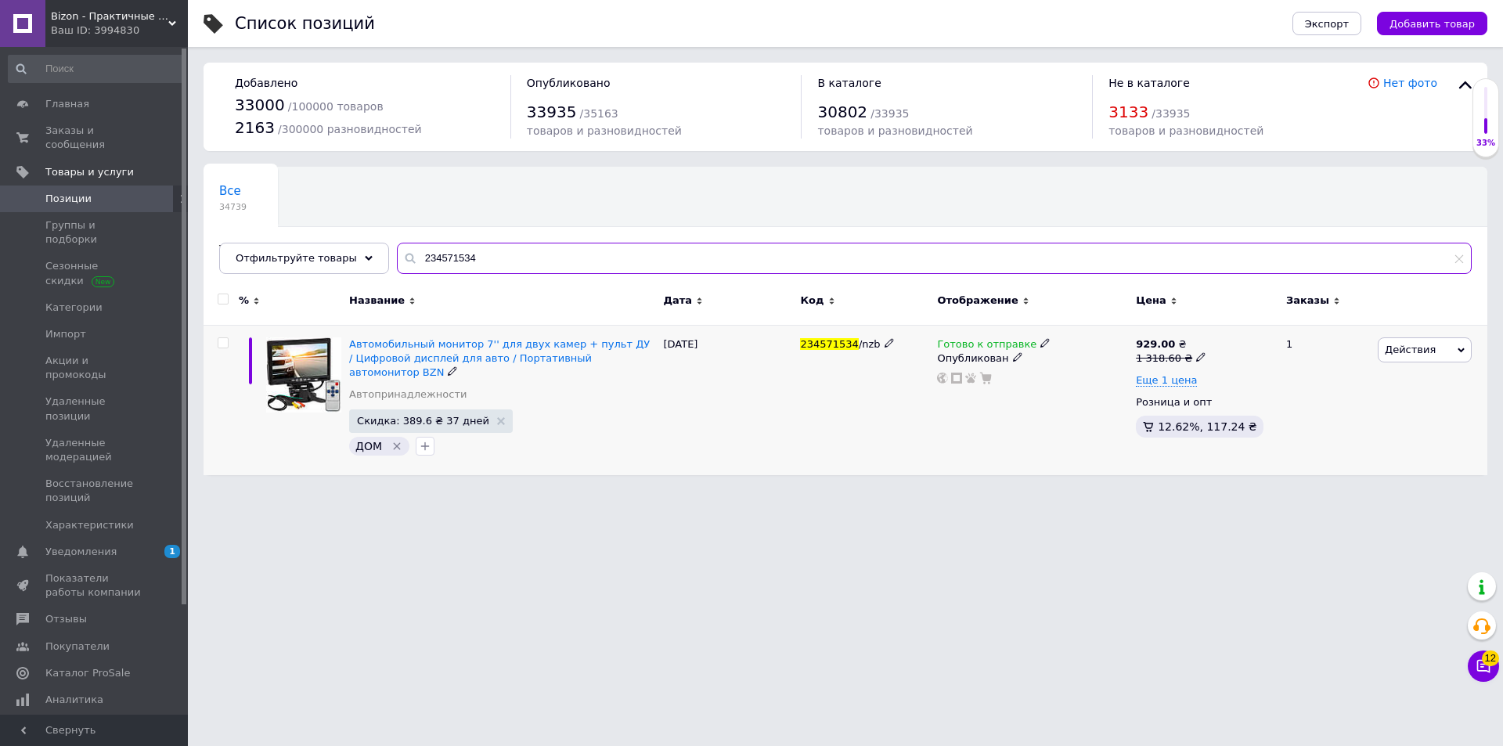
type input "234571534"
drag, startPoint x: 978, startPoint y: 344, endPoint x: 1008, endPoint y: 358, distance: 33.3
click at [979, 347] on span "Готово к отправке" at bounding box center [986, 346] width 99 height 16
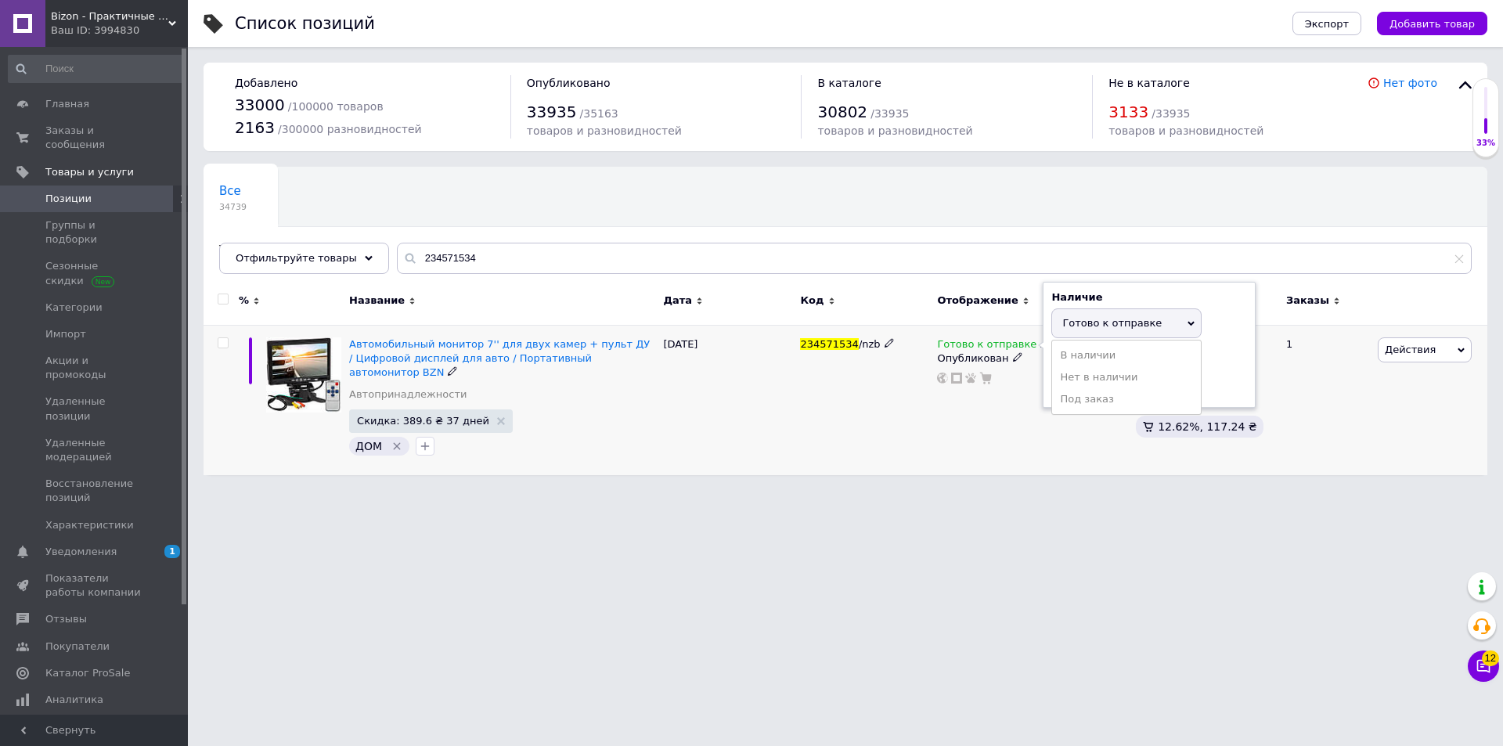
drag, startPoint x: 1080, startPoint y: 381, endPoint x: 979, endPoint y: 390, distance: 101.4
click at [1080, 381] on li "Нет в наличии" at bounding box center [1126, 377] width 149 height 22
click at [802, 420] on div "234571534 /nzb" at bounding box center [864, 400] width 137 height 150
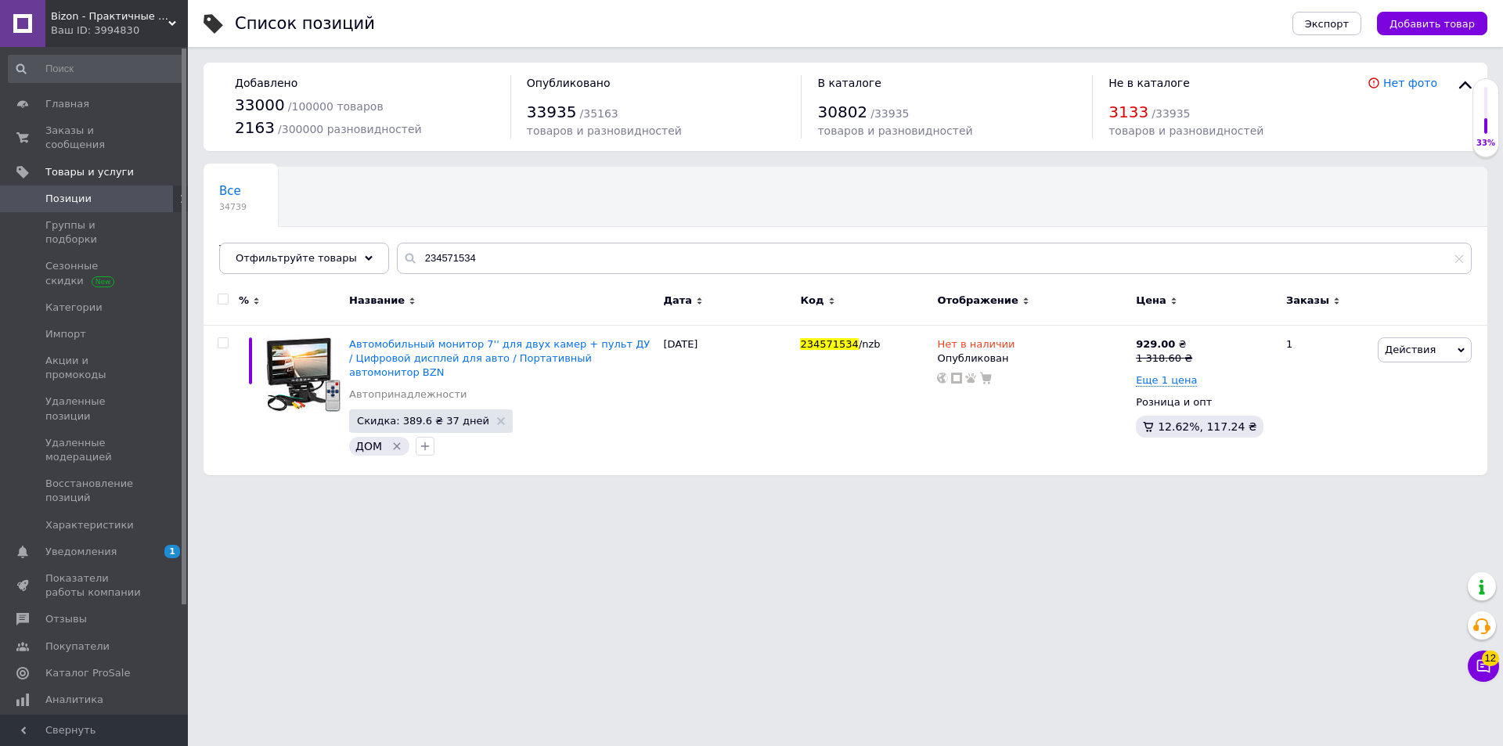
click at [102, 29] on div "Ваш ID: 3994830" at bounding box center [119, 30] width 137 height 14
